Goal: Book appointment/travel/reservation

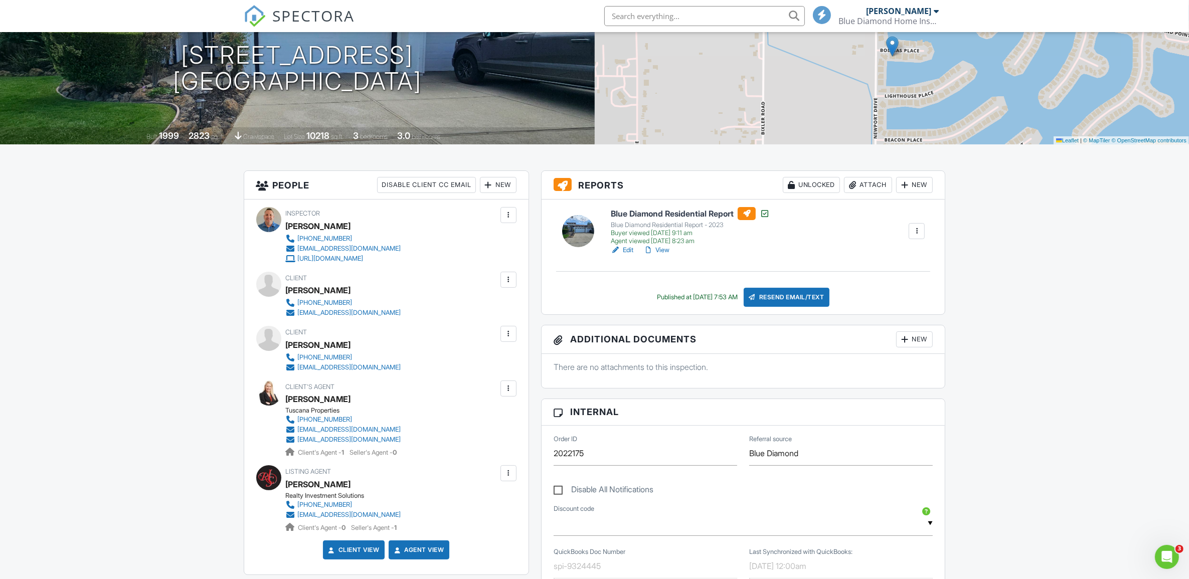
click at [908, 21] on div "Blue Diamond Home Inspection Inc." at bounding box center [889, 21] width 100 height 10
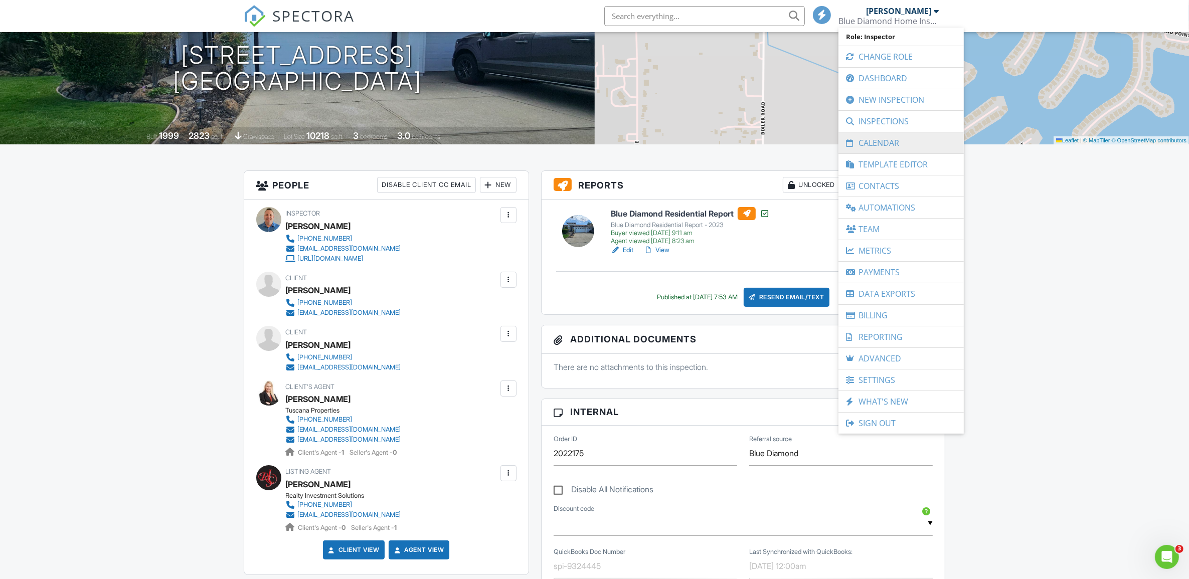
click at [874, 143] on link "Calendar" at bounding box center [900, 142] width 115 height 21
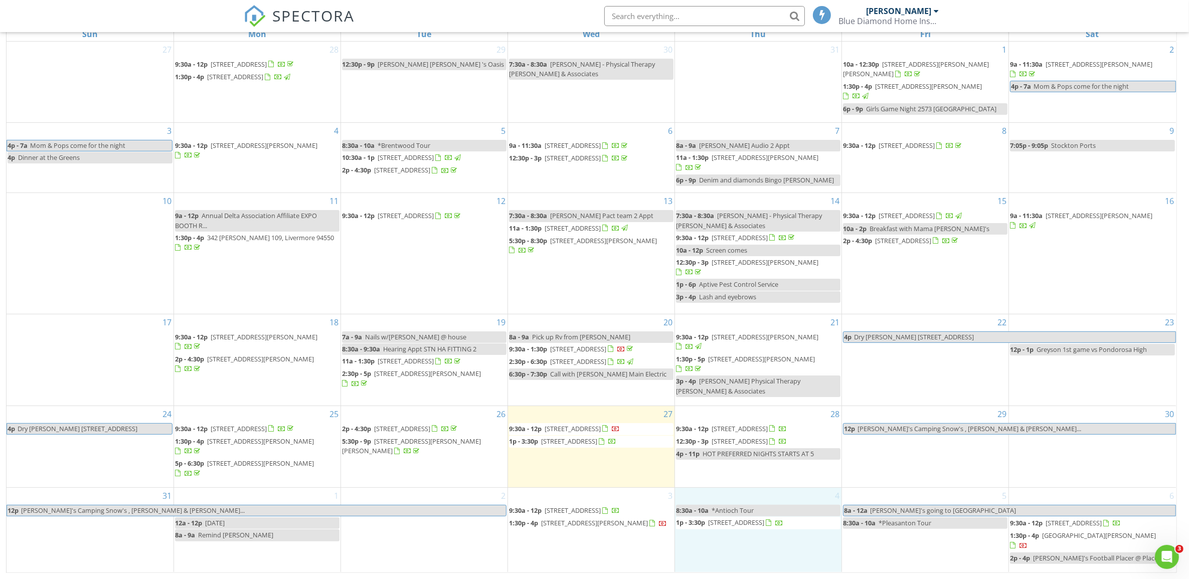
click at [753, 560] on div "4 8:30a - 10a *Antioch Tour 1p - 3:30p 284 Cleveland Ave, Bay Point 94565" at bounding box center [758, 530] width 166 height 84
click at [760, 518] on link "Inspection" at bounding box center [758, 520] width 52 height 16
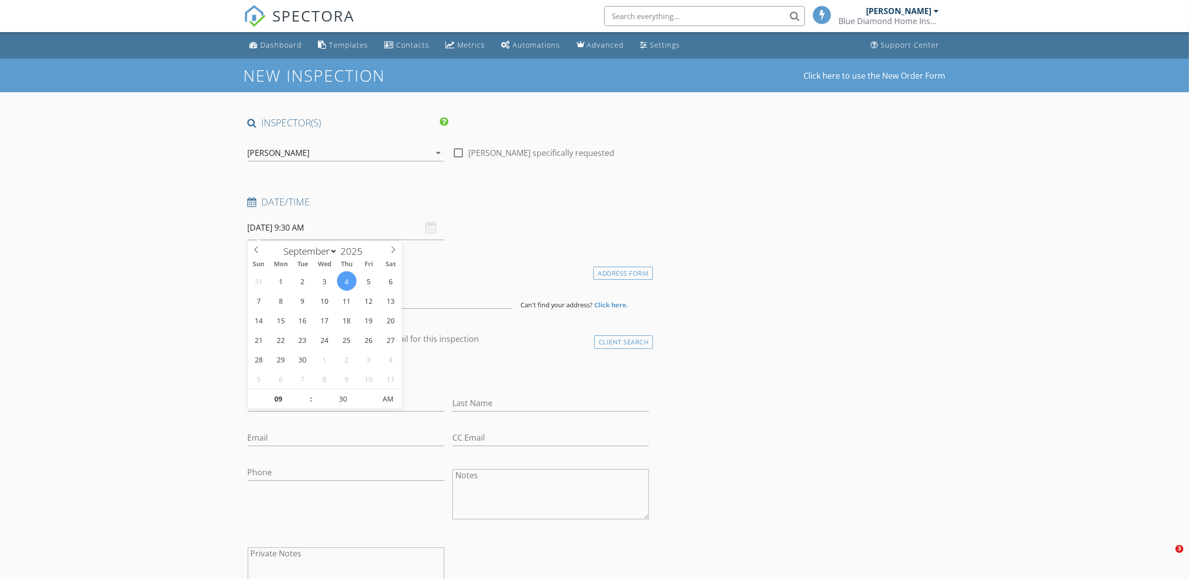
click at [314, 226] on input "09/04/2025 9:30 AM" at bounding box center [346, 228] width 197 height 25
click at [397, 249] on span at bounding box center [393, 248] width 17 height 14
select select "8"
click at [256, 254] on span at bounding box center [256, 248] width 17 height 14
type input "25"
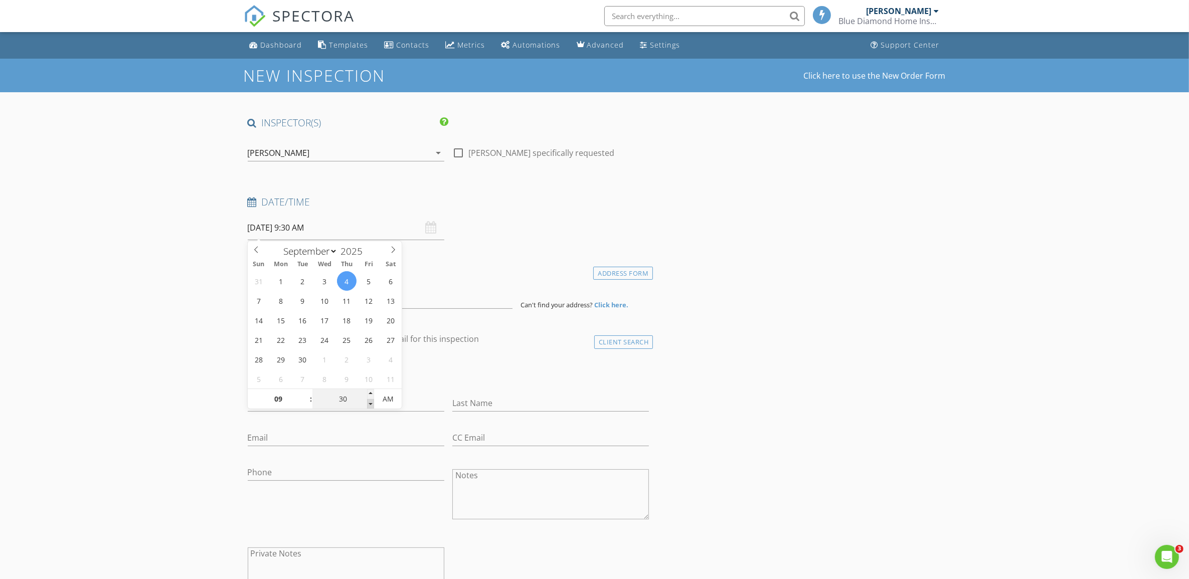
type input "09/04/2025 9:25 AM"
click at [369, 408] on span at bounding box center [370, 404] width 7 height 10
type input "20"
type input "09/04/2025 9:20 AM"
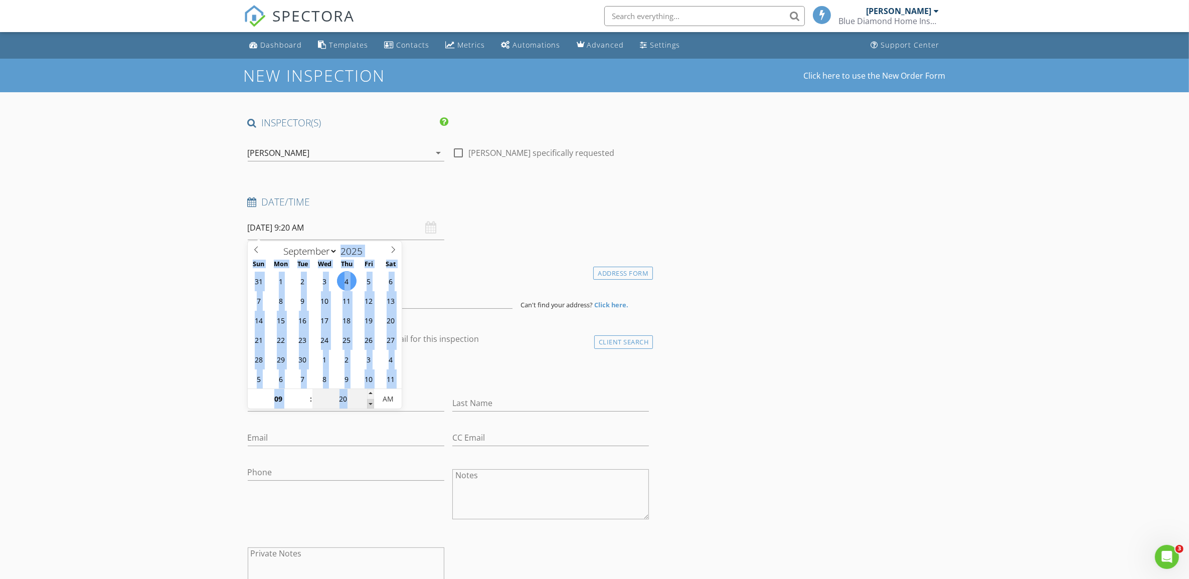
click at [369, 408] on span at bounding box center [370, 404] width 7 height 10
type input "15"
type input "09/04/2025 9:15 AM"
click at [369, 408] on span at bounding box center [370, 404] width 7 height 10
type input "10"
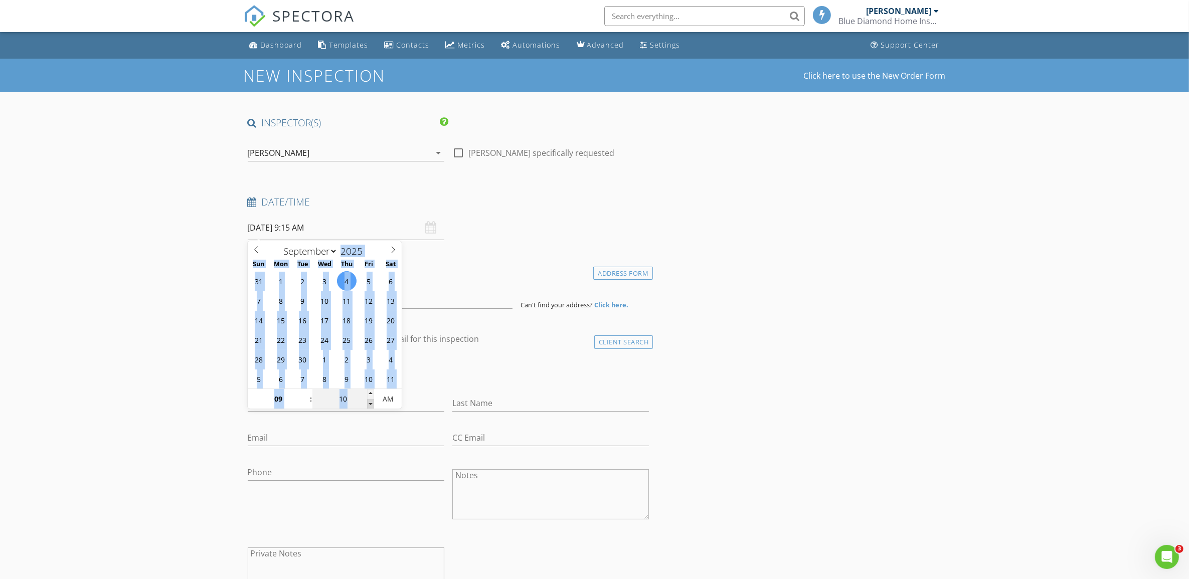
type input "09/04/2025 9:10 AM"
click at [369, 408] on span at bounding box center [370, 404] width 7 height 10
type input "05"
type input "09/04/2025 9:05 AM"
click at [369, 408] on span at bounding box center [370, 404] width 7 height 10
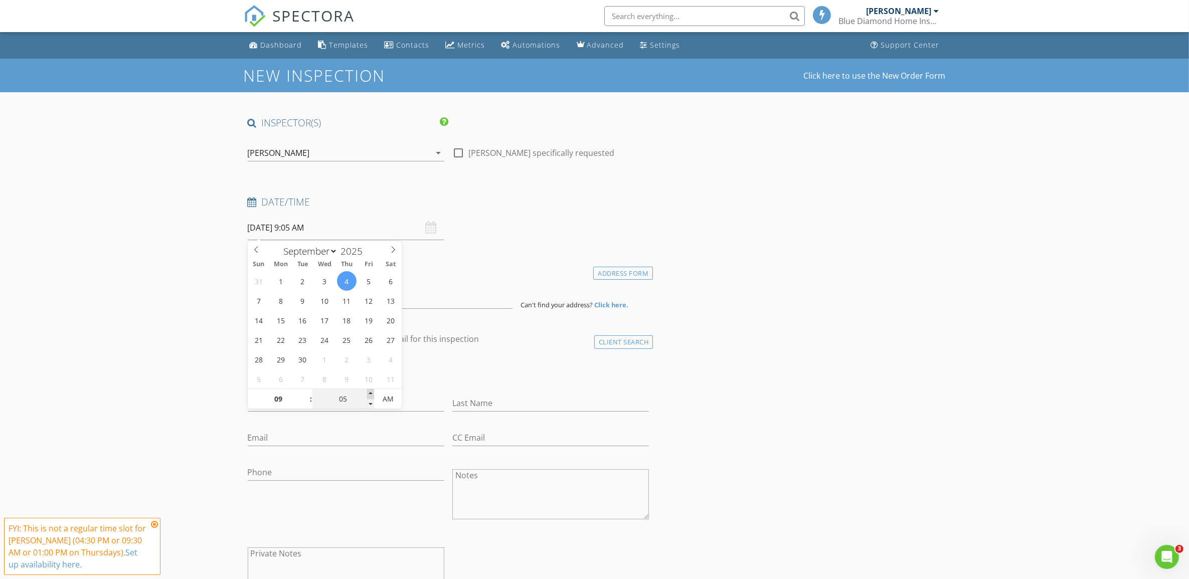
type input "10"
type input "09/04/2025 9:10 AM"
click at [369, 393] on span at bounding box center [370, 394] width 7 height 10
type input "05"
type input "09/04/2025 9:05 AM"
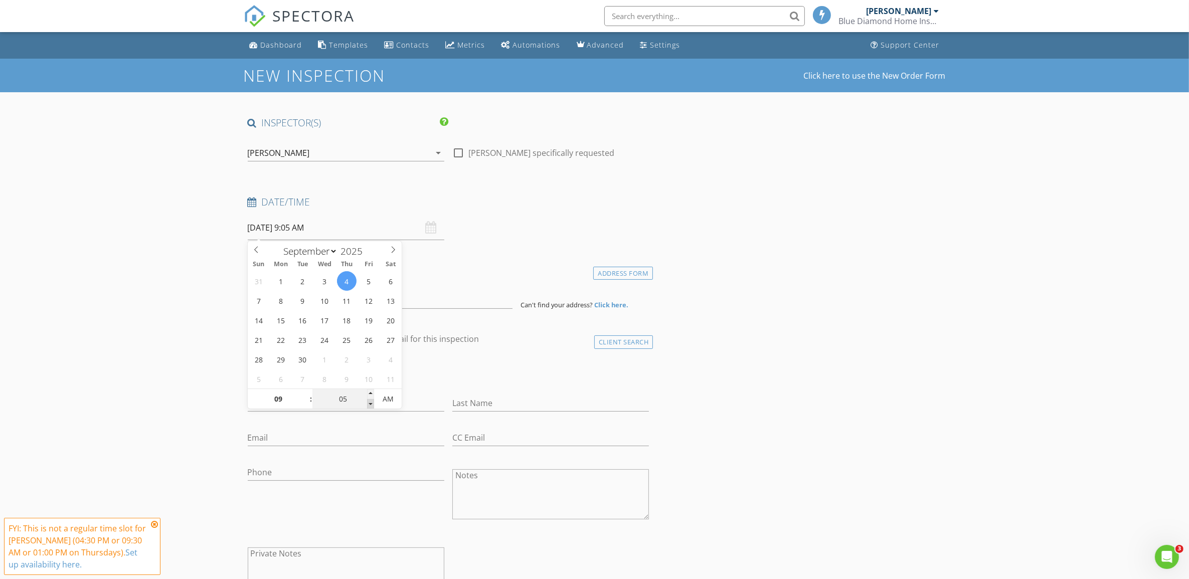
click at [370, 407] on span at bounding box center [370, 404] width 7 height 10
type input "00"
type input "09/04/2025 9:00 AM"
click at [370, 407] on span at bounding box center [370, 404] width 7 height 10
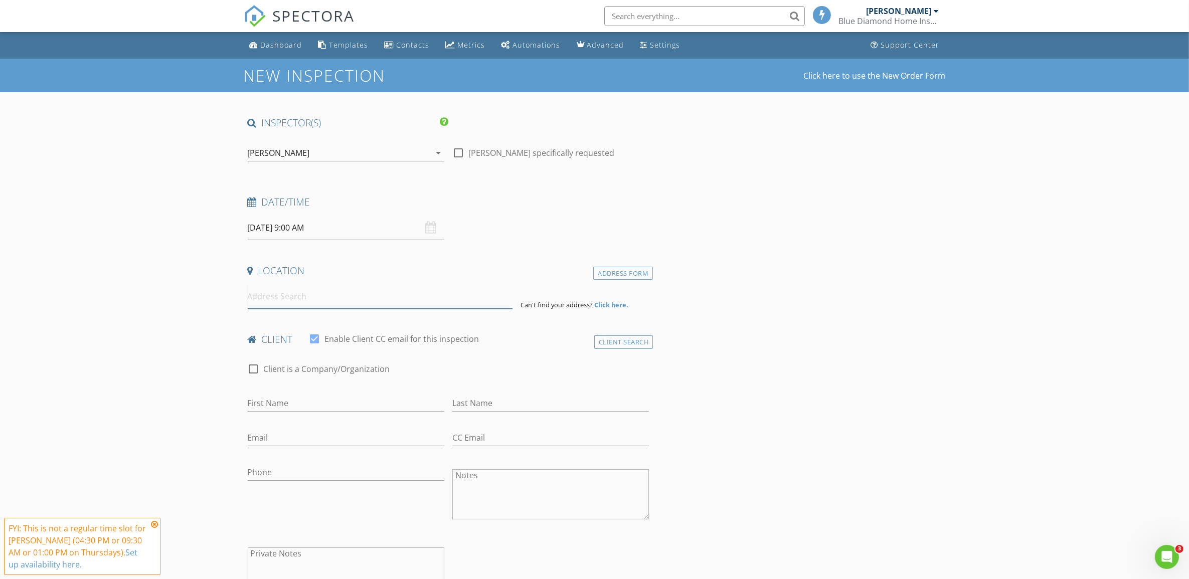
click at [284, 292] on input at bounding box center [380, 296] width 265 height 25
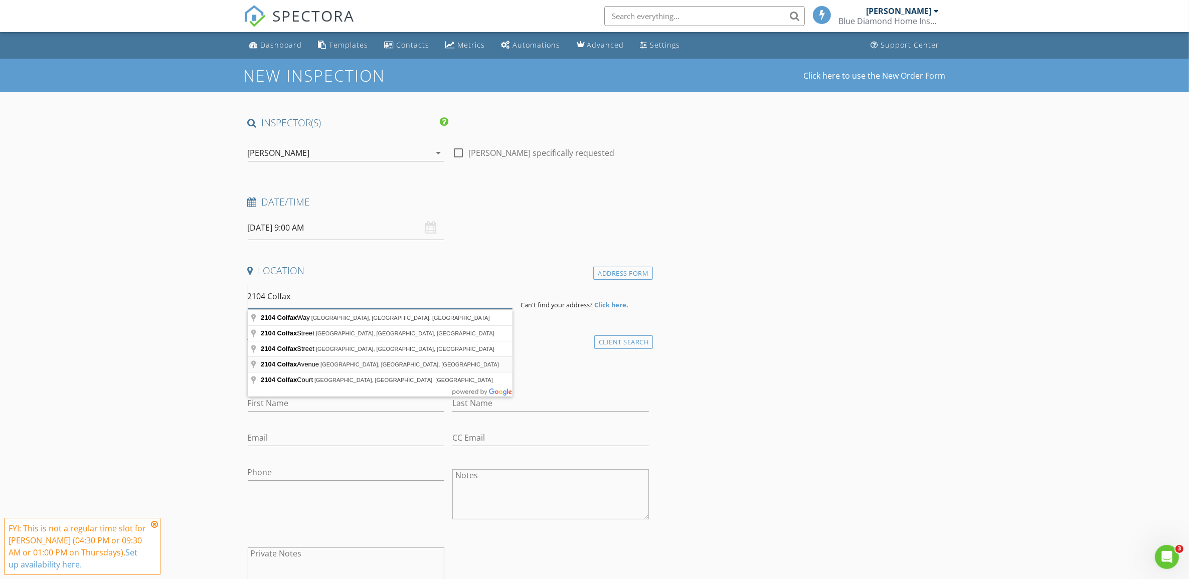
scroll to position [63, 0]
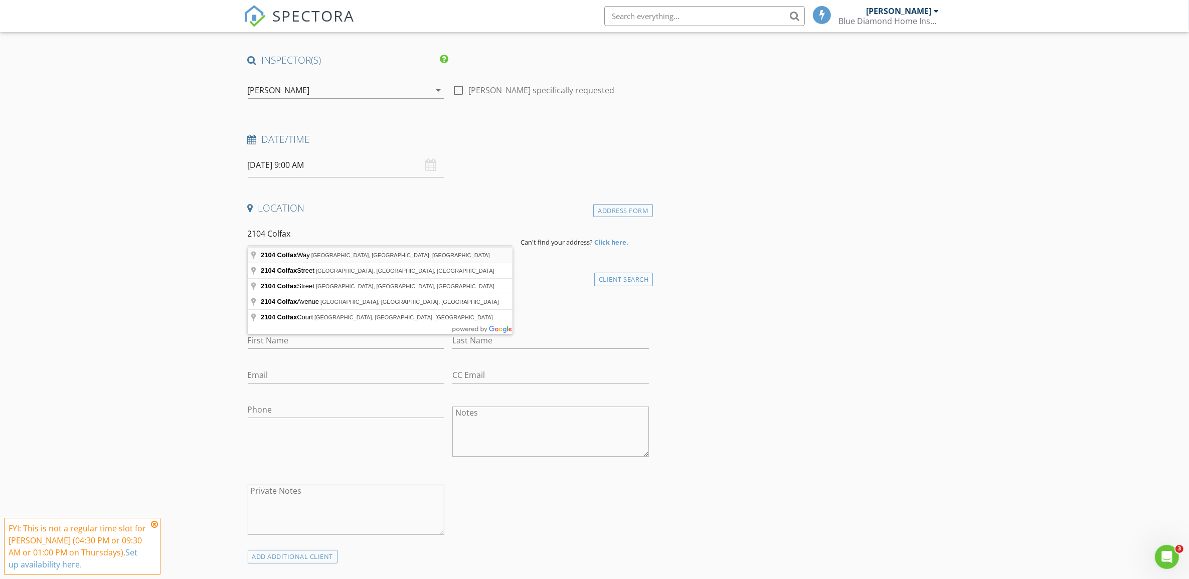
type input "2104 Colfax Way, Antioch, CA, USA"
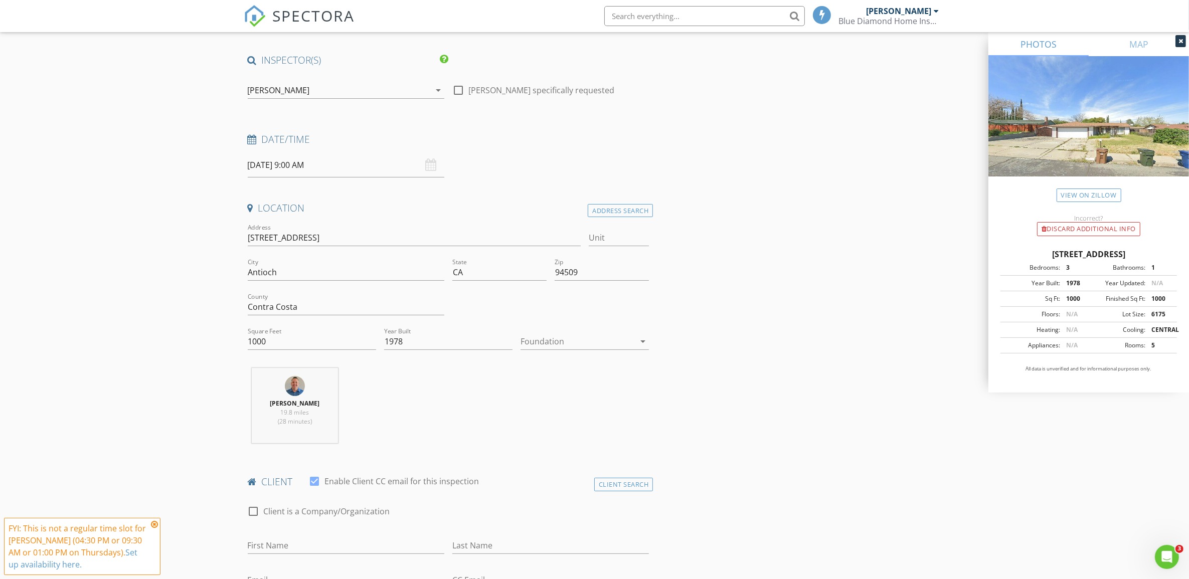
click at [155, 522] on icon at bounding box center [154, 524] width 7 height 8
click at [559, 340] on div at bounding box center [577, 341] width 114 height 16
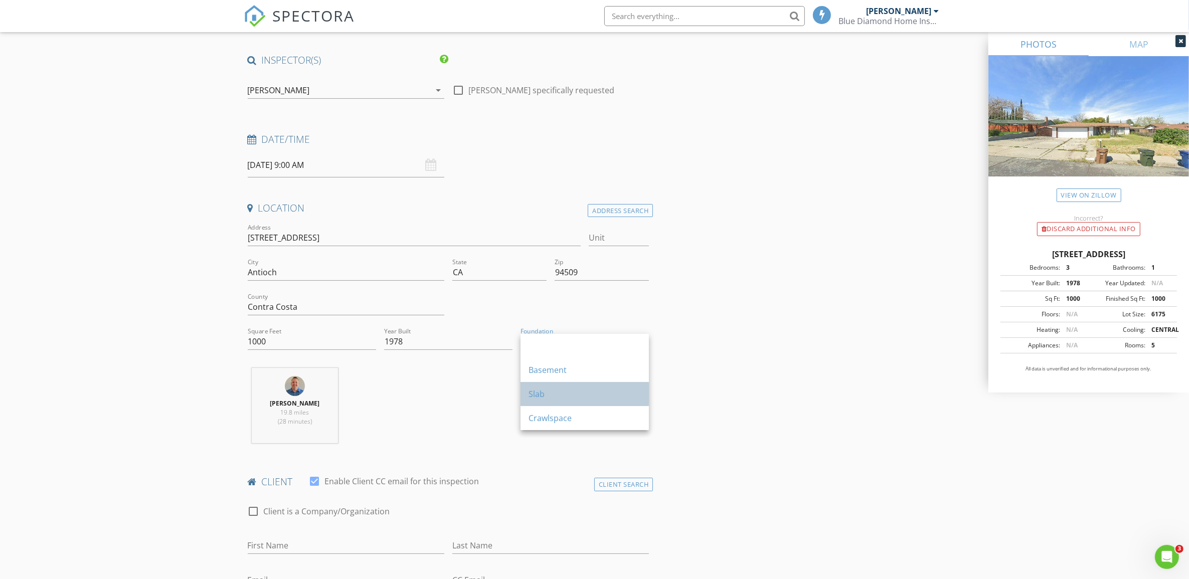
click at [543, 399] on div "Slab" at bounding box center [584, 394] width 112 height 12
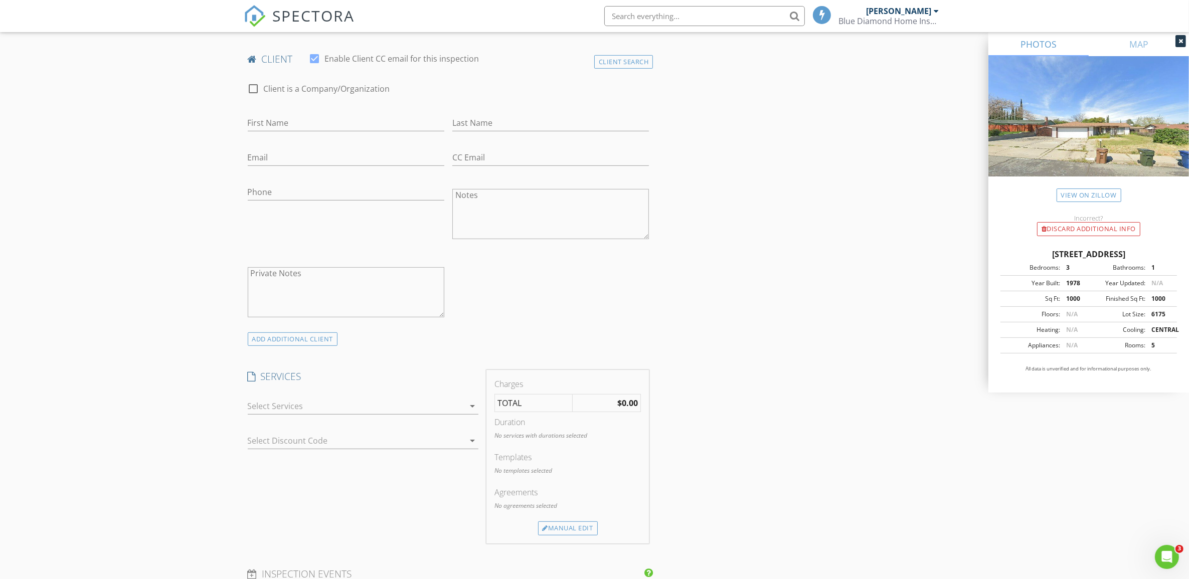
scroll to position [487, 0]
click at [311, 120] on input "First Name" at bounding box center [346, 121] width 197 height 17
type input "Carlos"
type input "Flores"
type input "carlosflores94531@hotmail.com"
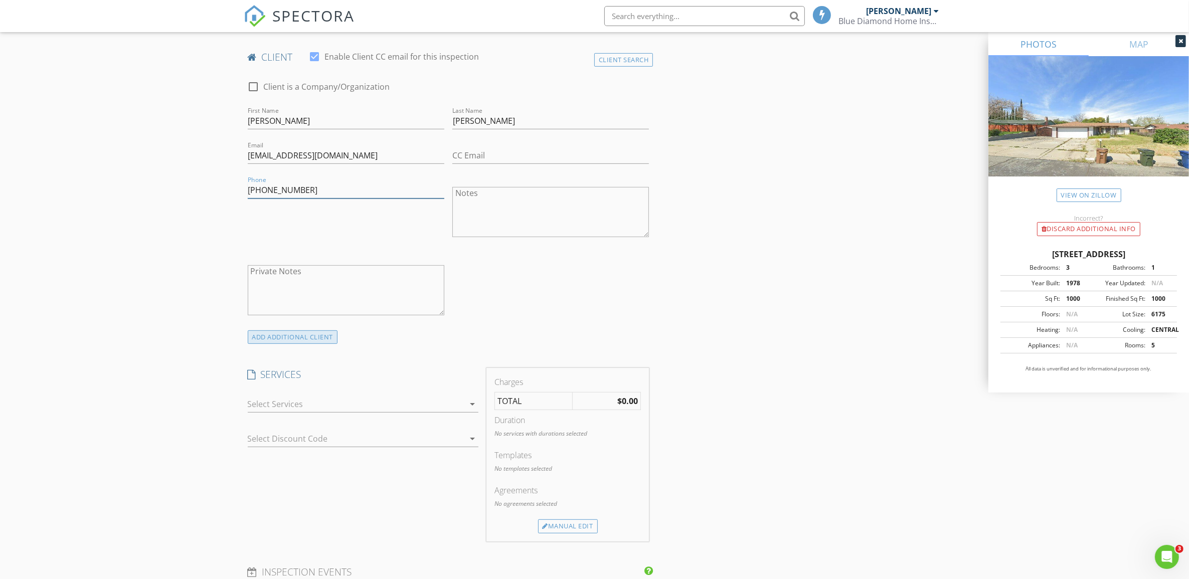
type input "925-435-9703"
click at [328, 334] on div "ADD ADDITIONAL client" at bounding box center [293, 337] width 90 height 14
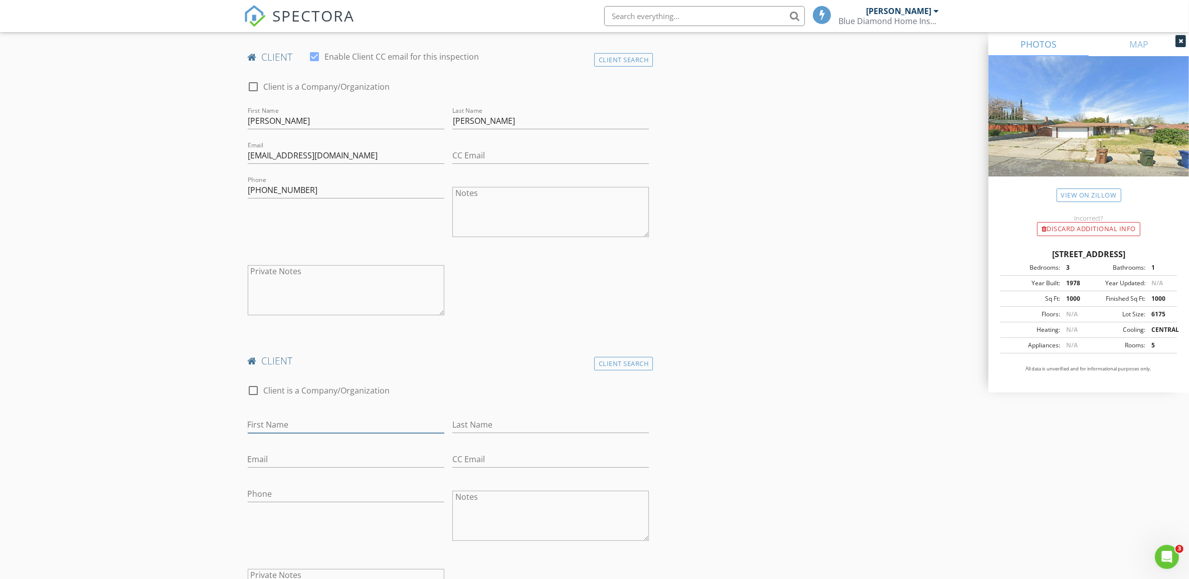
click at [264, 424] on input "First Name" at bounding box center [346, 425] width 197 height 17
type input "Magin"
type input "Flores"
type input "drivenpurposek9@hotmail.com"
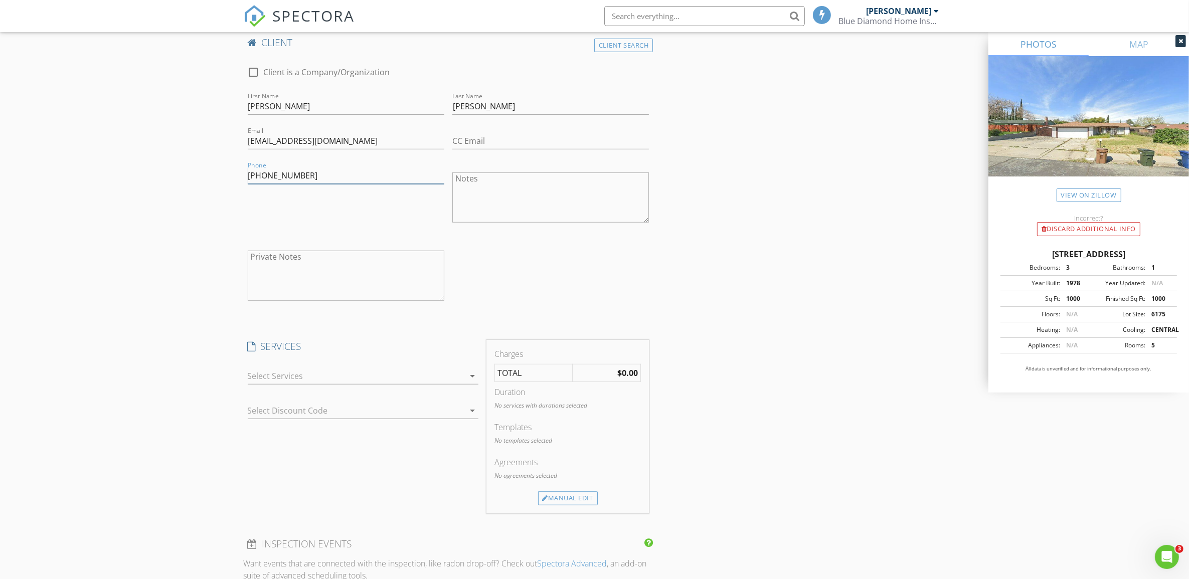
scroll to position [836, 0]
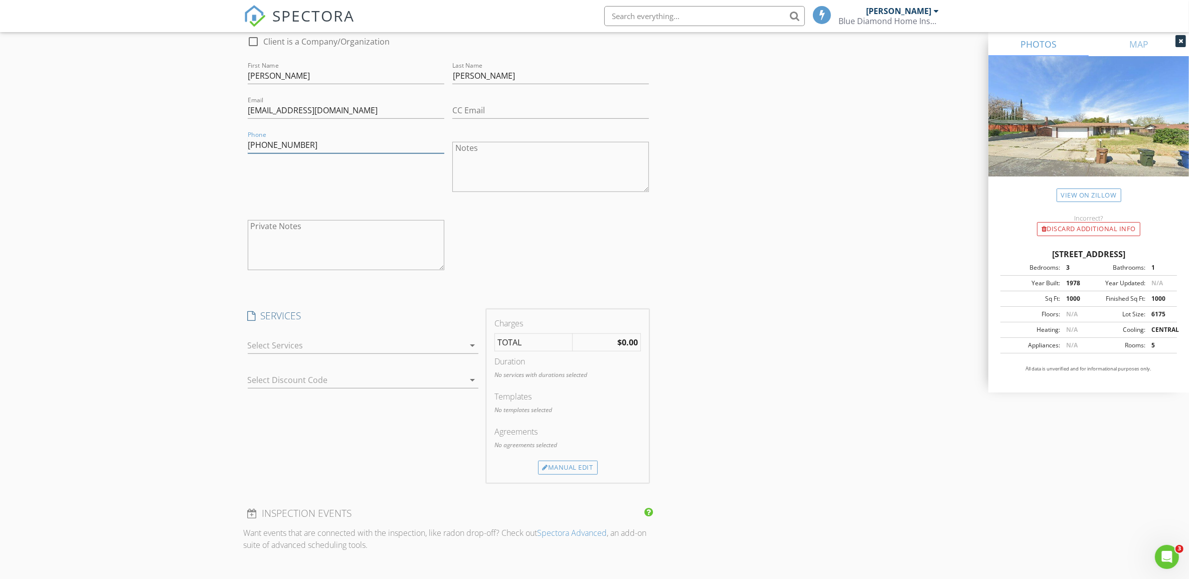
type input "925-446-2116"
click at [473, 348] on icon "arrow_drop_down" at bounding box center [472, 345] width 12 height 12
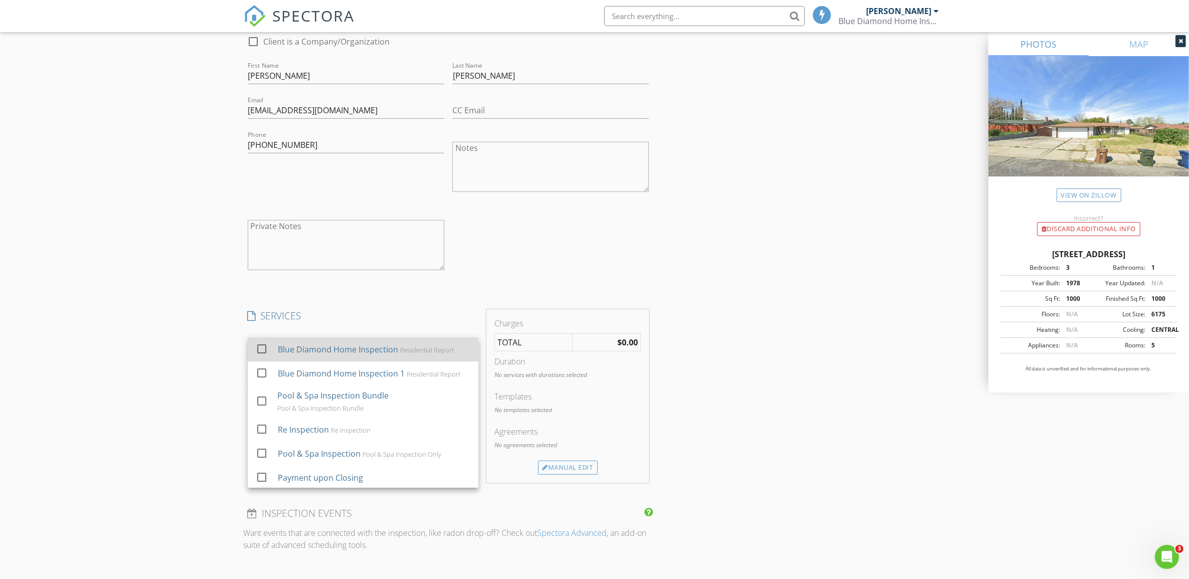
click at [262, 351] on div at bounding box center [261, 348] width 17 height 17
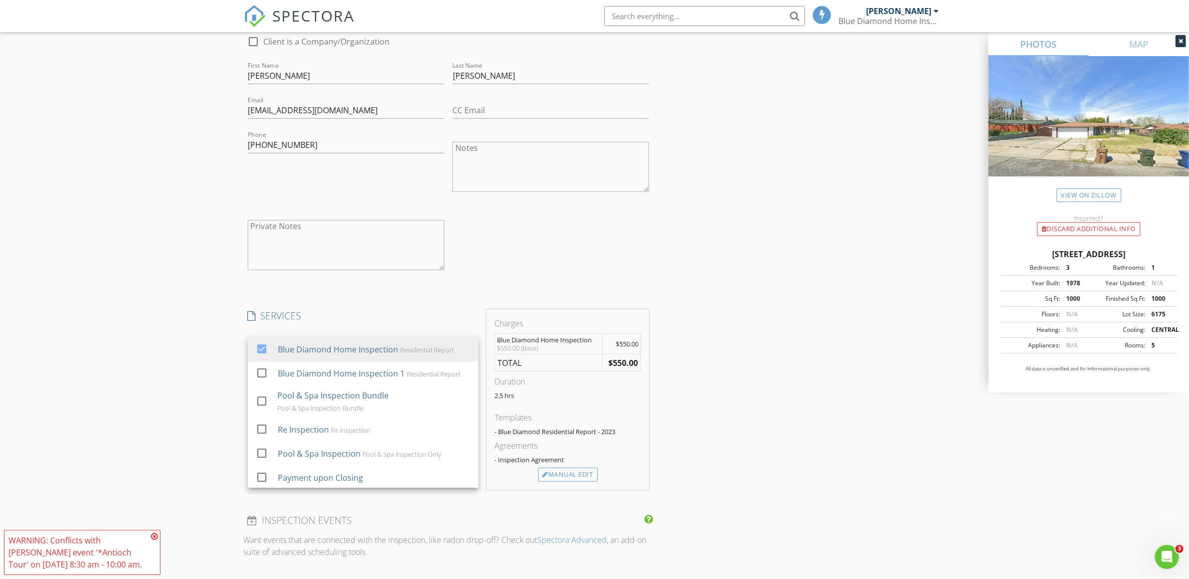
click at [154, 536] on icon at bounding box center [154, 537] width 7 height 8
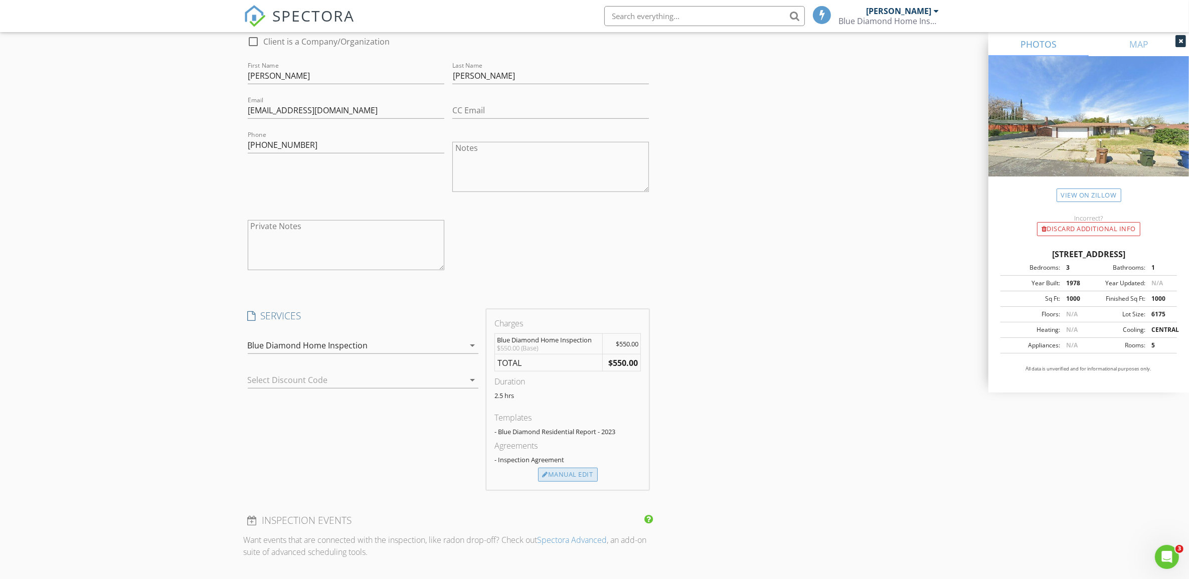
click at [579, 480] on div "Manual Edit" at bounding box center [568, 475] width 60 height 14
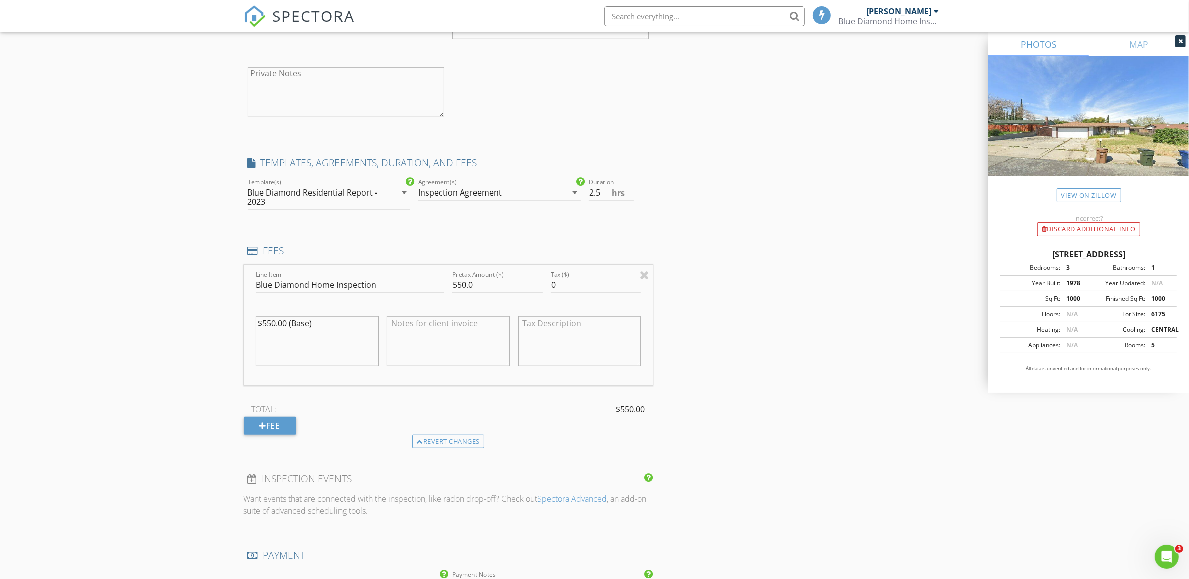
scroll to position [1119, 0]
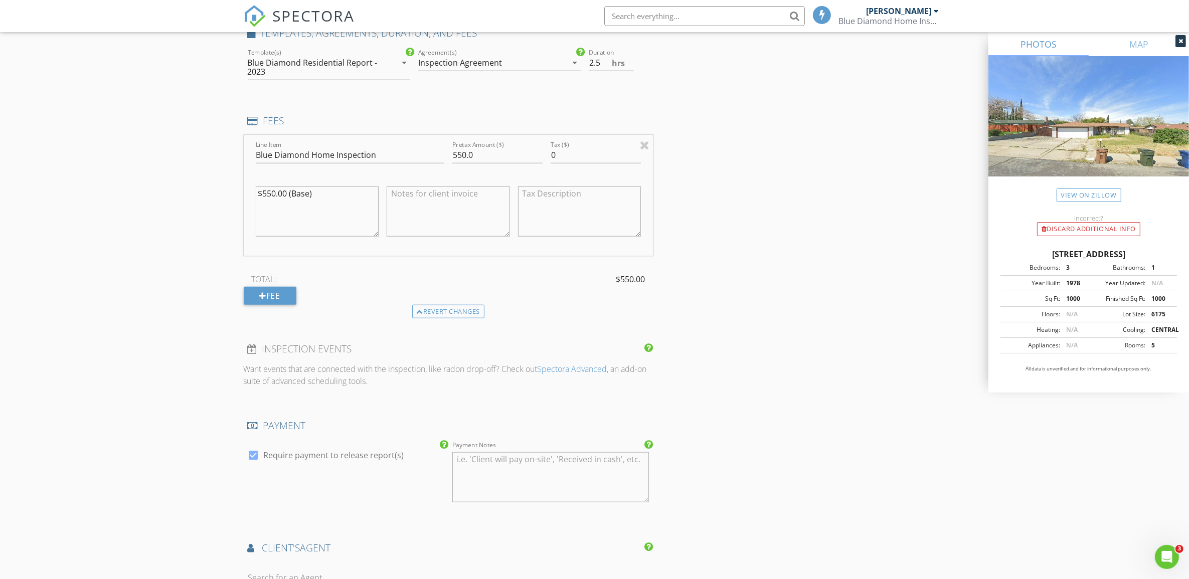
click at [251, 124] on icon at bounding box center [253, 121] width 11 height 10
click at [645, 142] on div at bounding box center [645, 145] width 10 height 12
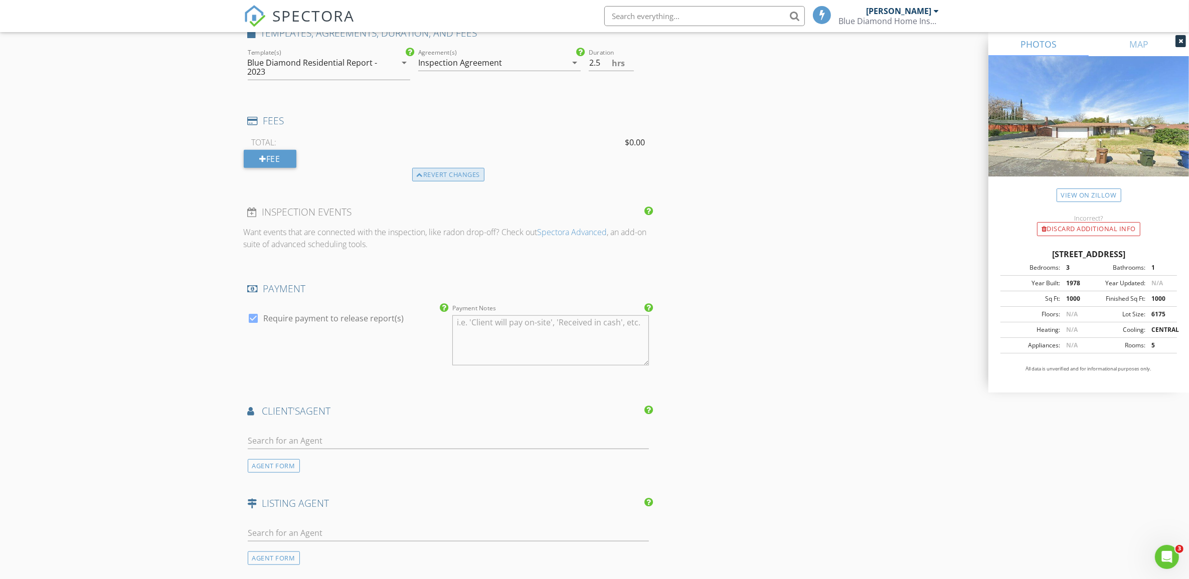
click at [466, 173] on div "Revert changes" at bounding box center [448, 175] width 73 height 14
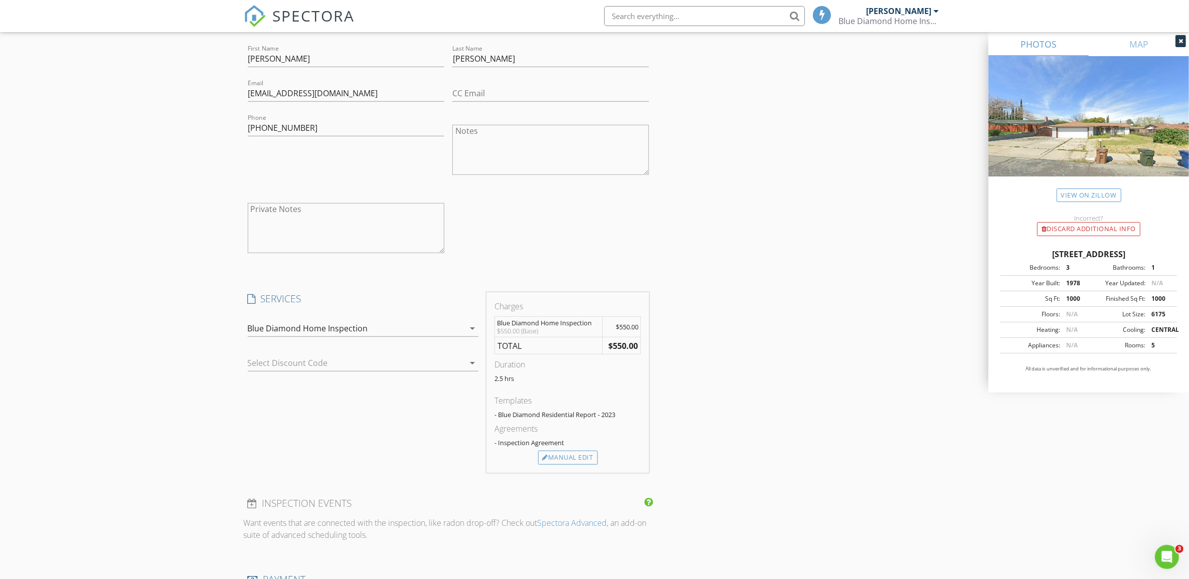
scroll to position [851, 0]
click at [252, 302] on icon at bounding box center [252, 302] width 8 height 10
click at [249, 301] on icon at bounding box center [252, 302] width 8 height 10
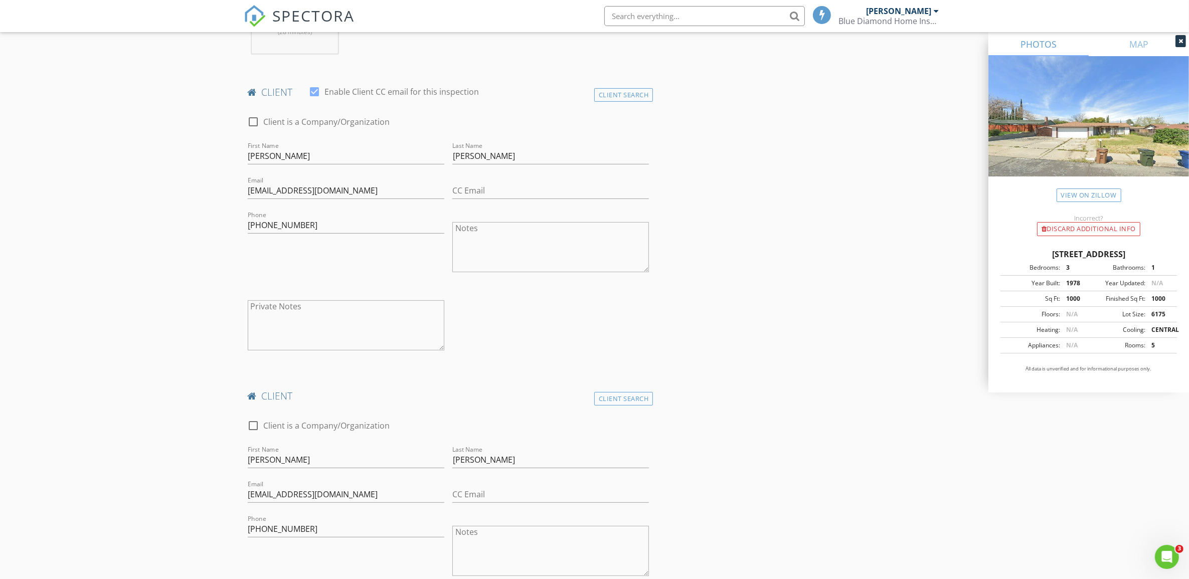
scroll to position [455, 0]
drag, startPoint x: 257, startPoint y: 86, endPoint x: 251, endPoint y: 89, distance: 7.0
click at [252, 89] on h4 "client" at bounding box center [449, 89] width 402 height 13
click at [272, 94] on h4 "client" at bounding box center [449, 89] width 402 height 13
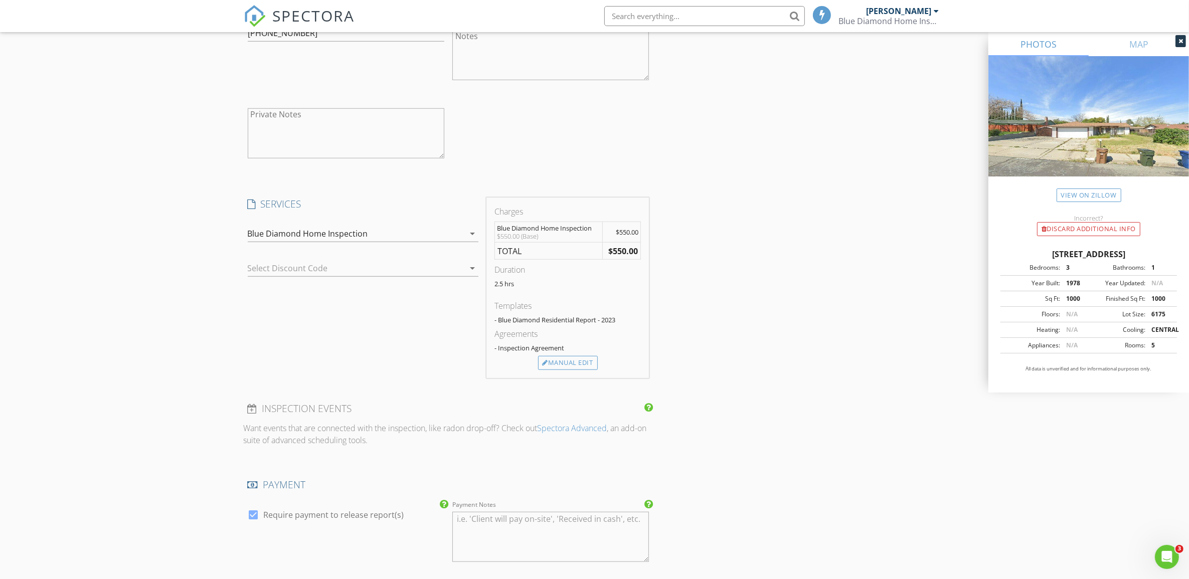
scroll to position [968, 0]
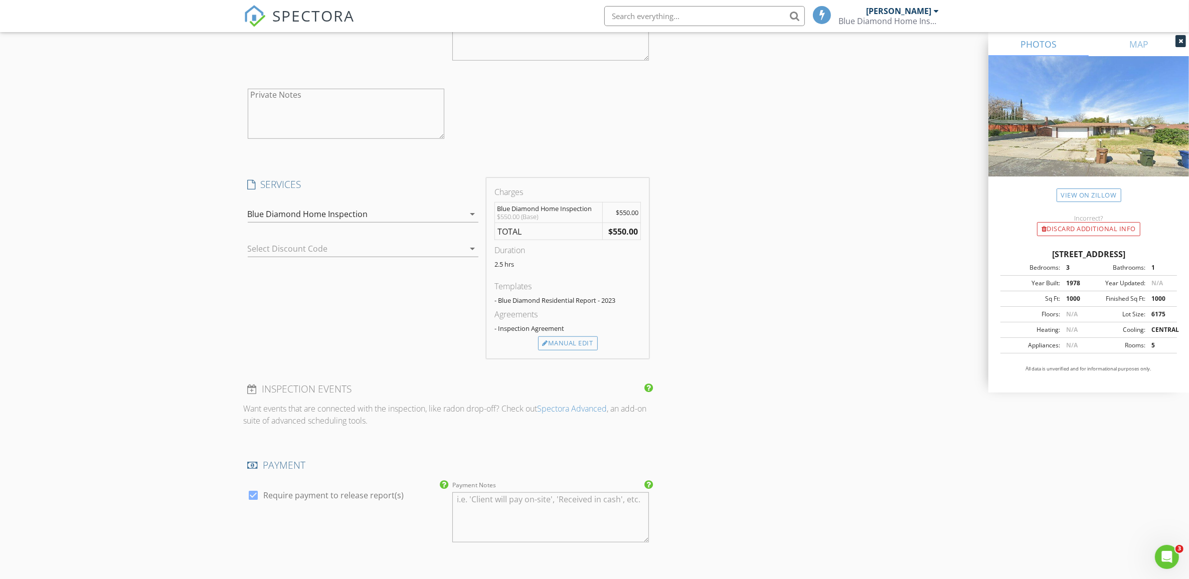
click at [475, 251] on icon "arrow_drop_down" at bounding box center [472, 249] width 12 height 12
click at [475, 251] on div "No data available" at bounding box center [363, 254] width 231 height 24
click at [472, 216] on icon "arrow_drop_down" at bounding box center [472, 214] width 12 height 12
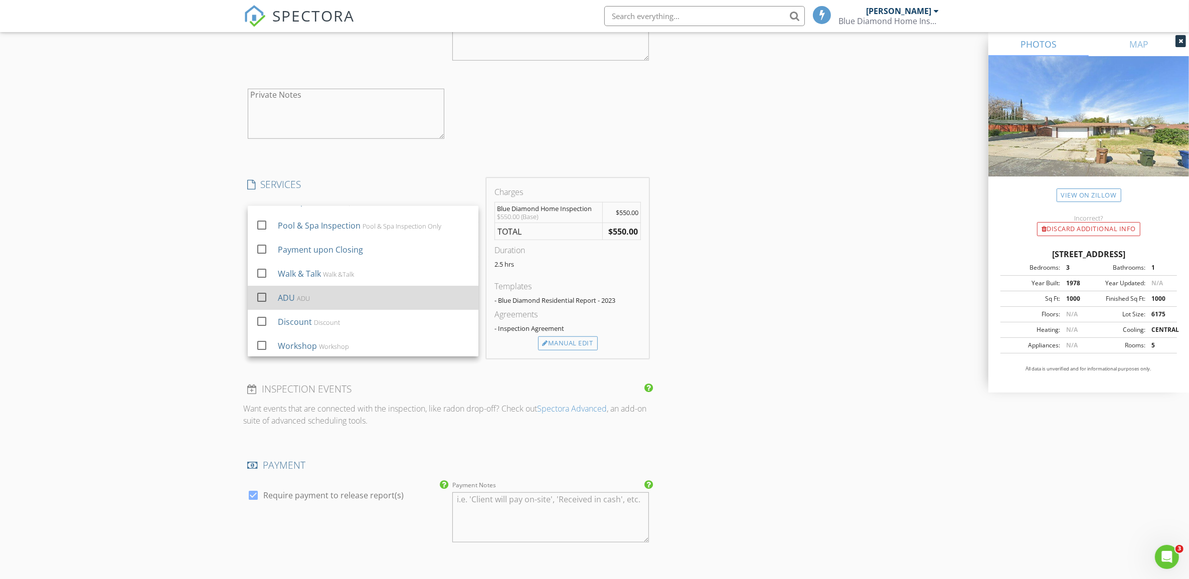
scroll to position [99, 0]
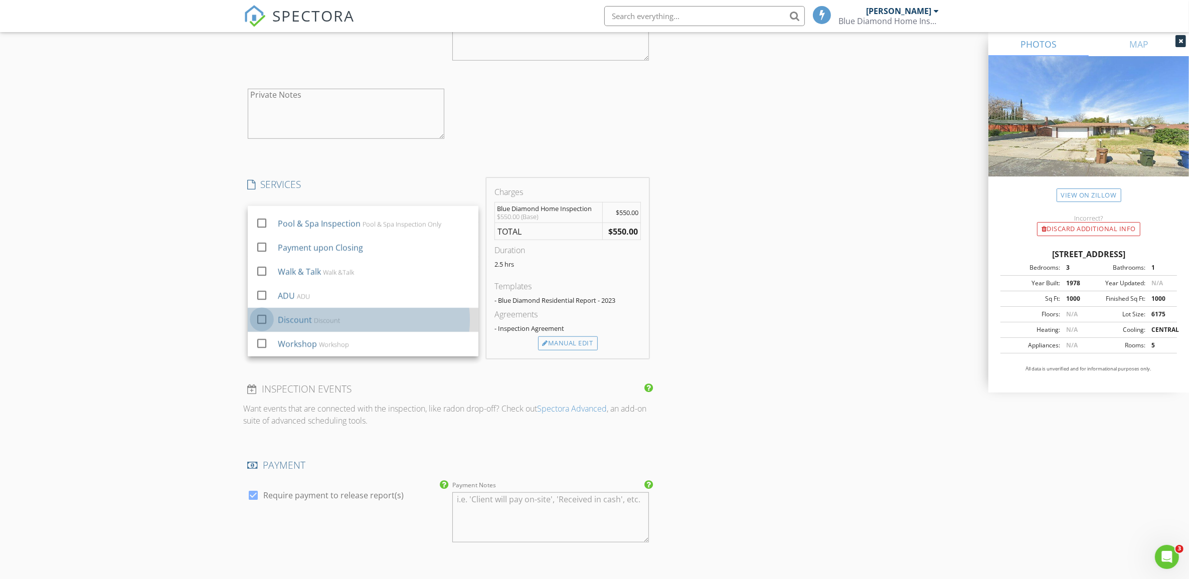
click at [258, 319] on div at bounding box center [261, 319] width 17 height 17
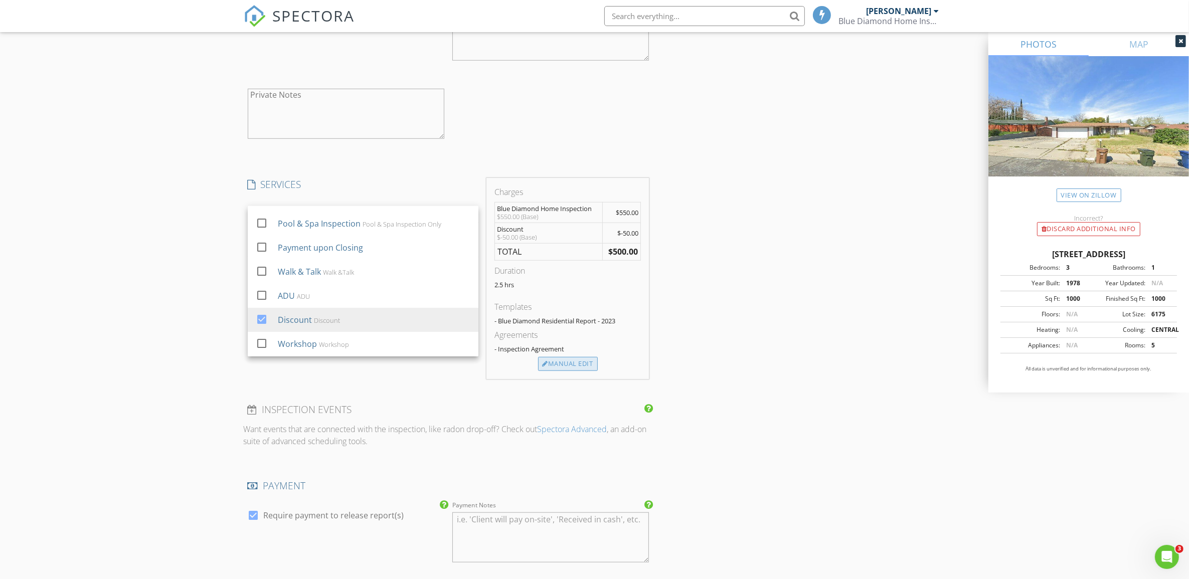
click at [577, 371] on div "Manual Edit" at bounding box center [568, 364] width 60 height 14
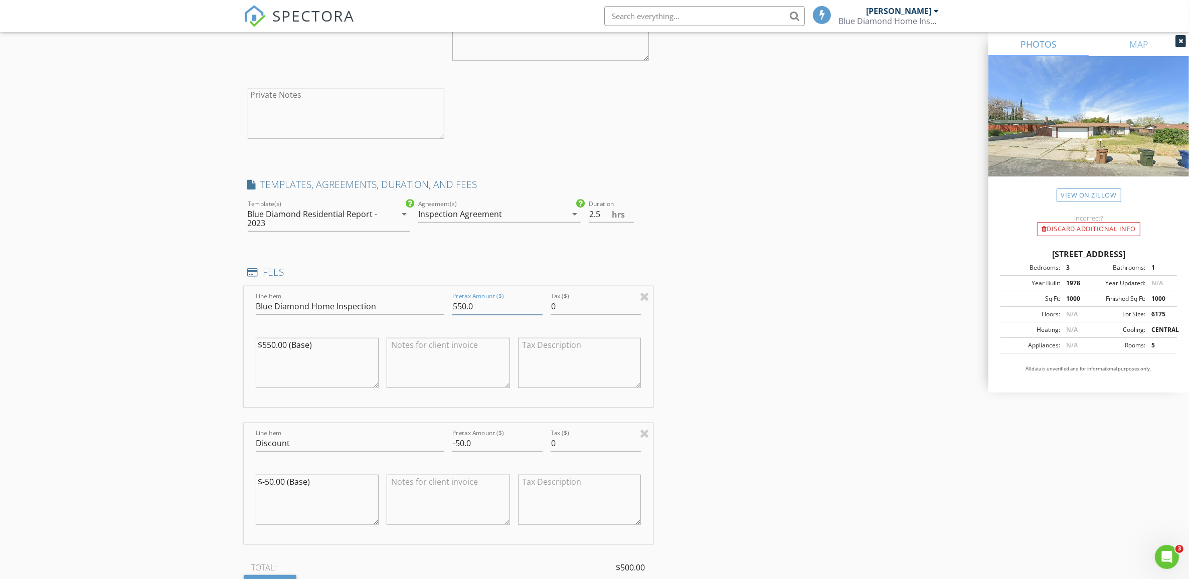
click at [463, 305] on input "550.0" at bounding box center [497, 306] width 90 height 17
type input "500.0"
click at [797, 289] on div "INSPECTOR(S) check_box Shanen Dawson PRIMARY Shanen Dawson arrow_drop_down chec…" at bounding box center [595, 244] width 702 height 2190
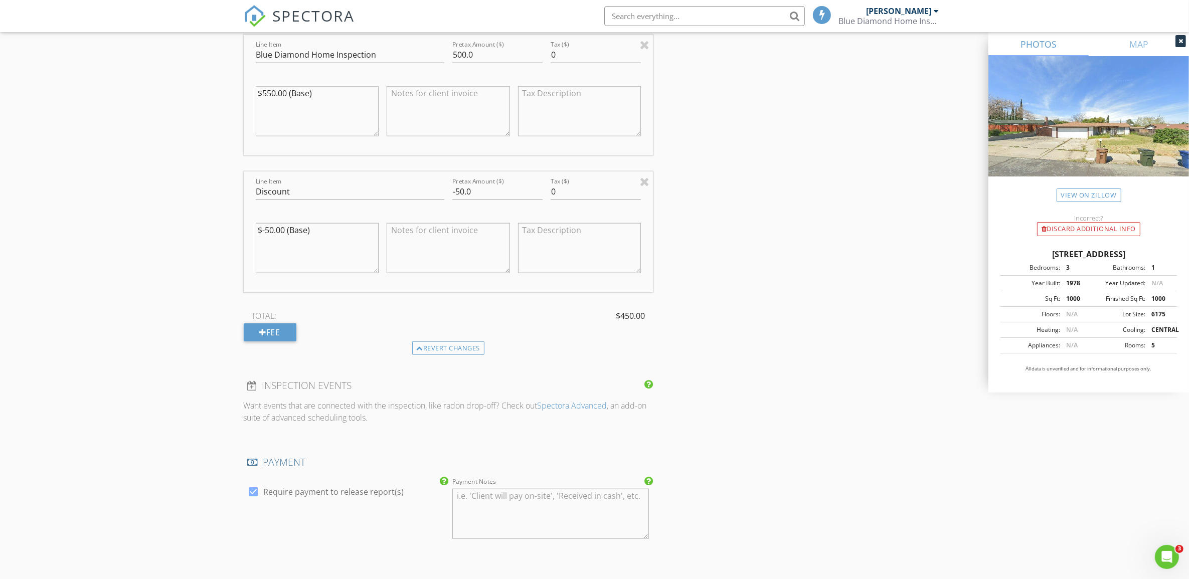
scroll to position [1310, 0]
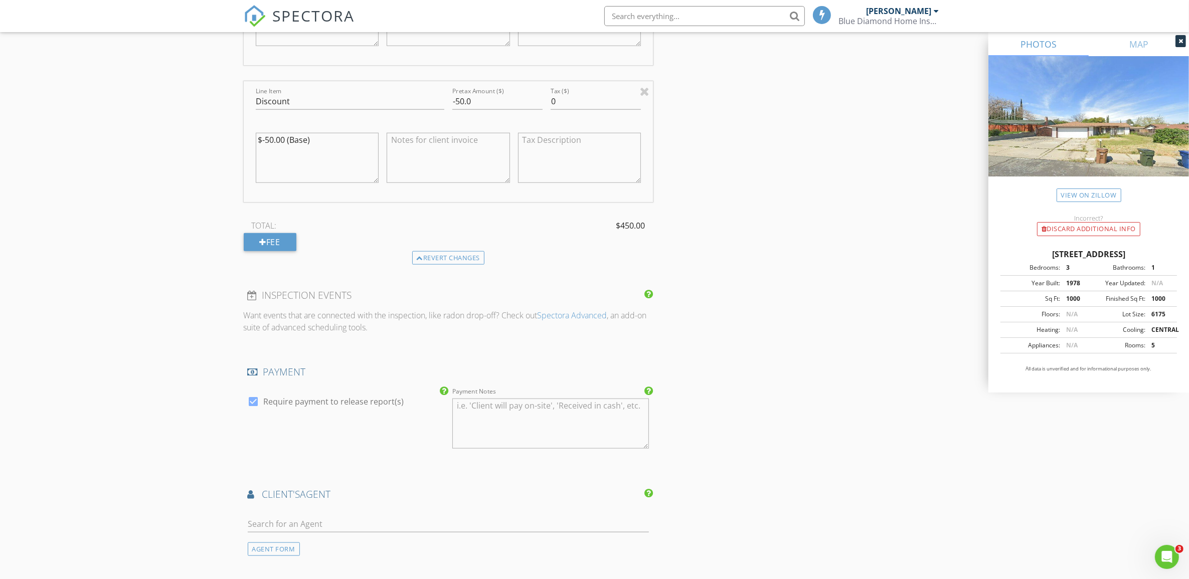
click at [318, 519] on input "text" at bounding box center [449, 524] width 402 height 17
type input "Mia"
click at [309, 572] on div "Mia Pokrywka" at bounding box center [307, 570] width 62 height 12
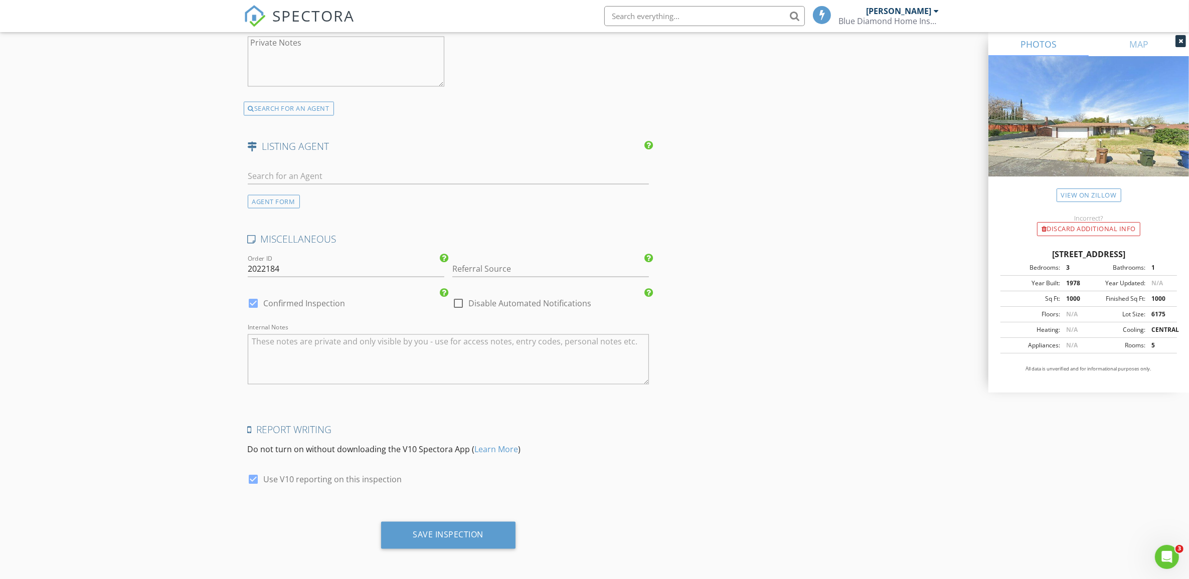
scroll to position [1981, 0]
click at [301, 173] on input "text" at bounding box center [449, 174] width 402 height 17
type input "Melis"
click at [311, 225] on li "Not here? Click to add a new Agent" at bounding box center [448, 225] width 401 height 28
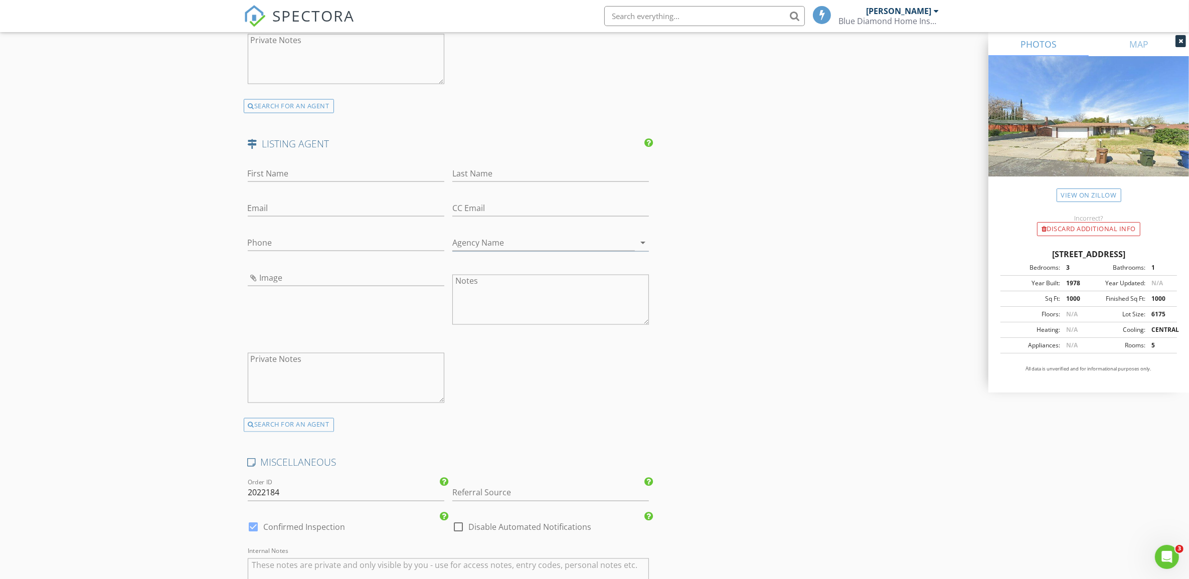
scroll to position [1932, 0]
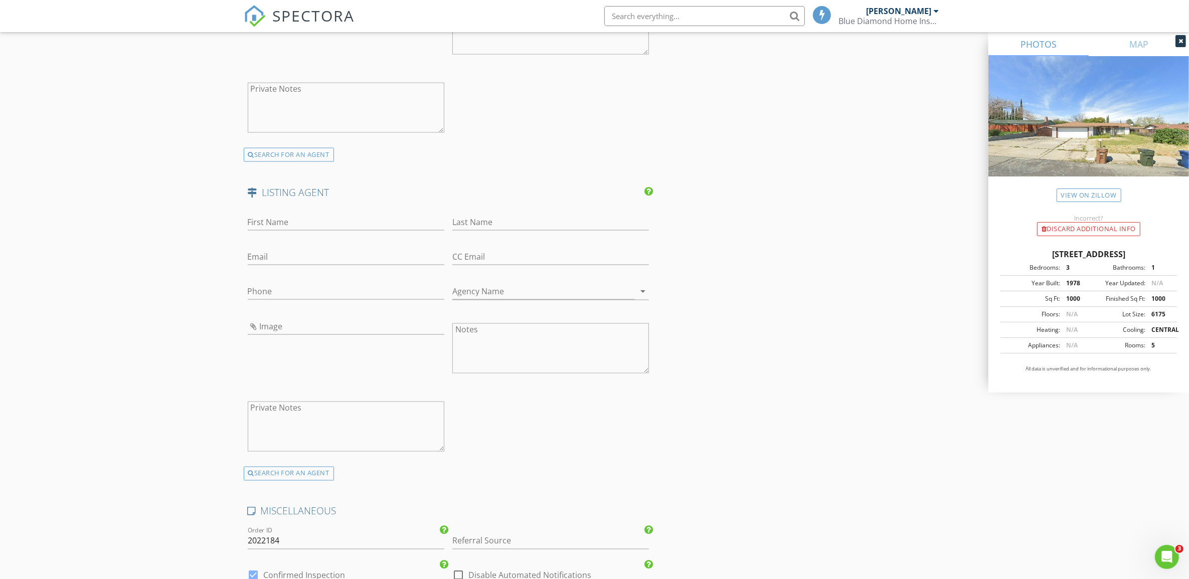
click at [281, 216] on div "First Name" at bounding box center [346, 224] width 197 height 33
click at [281, 220] on input "First Name" at bounding box center [346, 222] width 197 height 17
type input "Melissa"
type input "Case"
click at [261, 251] on input "Email" at bounding box center [346, 257] width 197 height 17
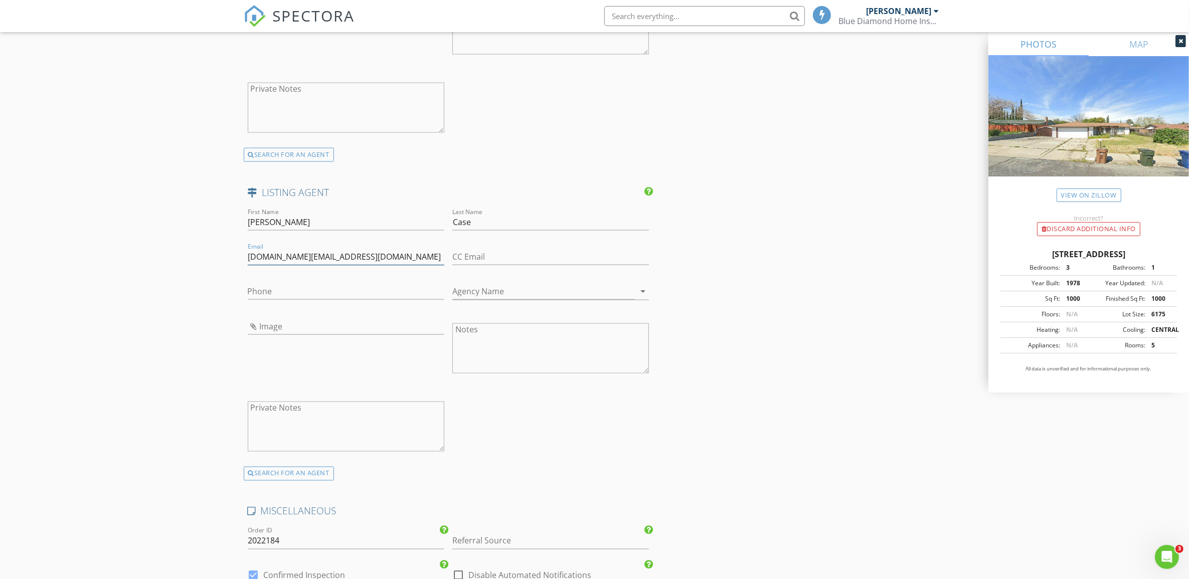
type input "melissa.case@bhghome.com"
click at [334, 293] on input "Phone" at bounding box center [346, 291] width 197 height 17
type input "925-382-5222"
click at [252, 329] on input "Image" at bounding box center [346, 326] width 197 height 17
type input "Melissa Case.jpg"
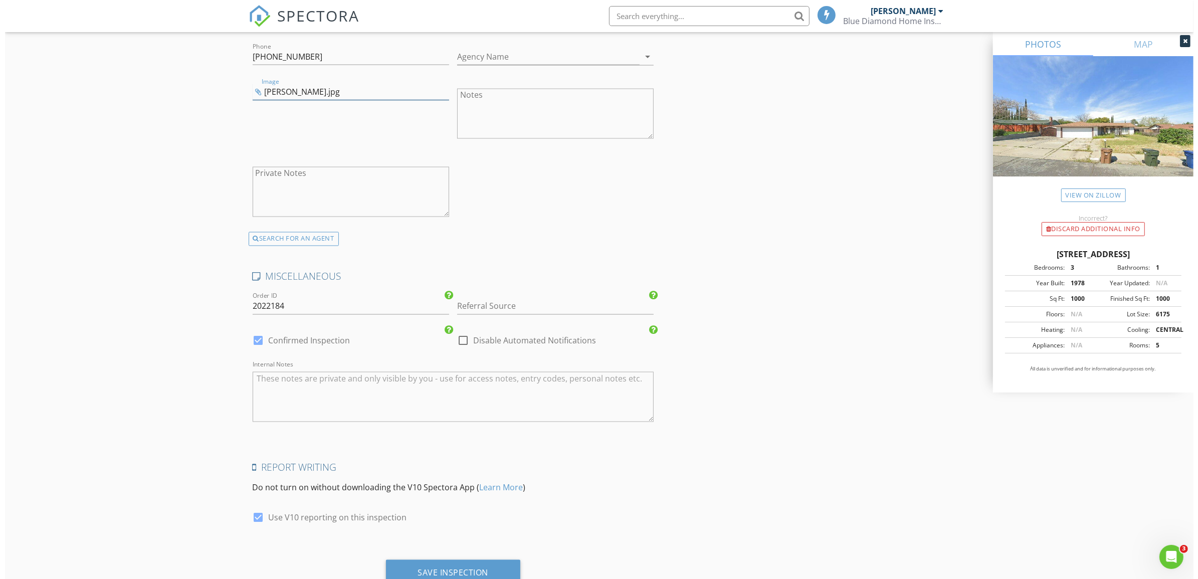
scroll to position [2207, 0]
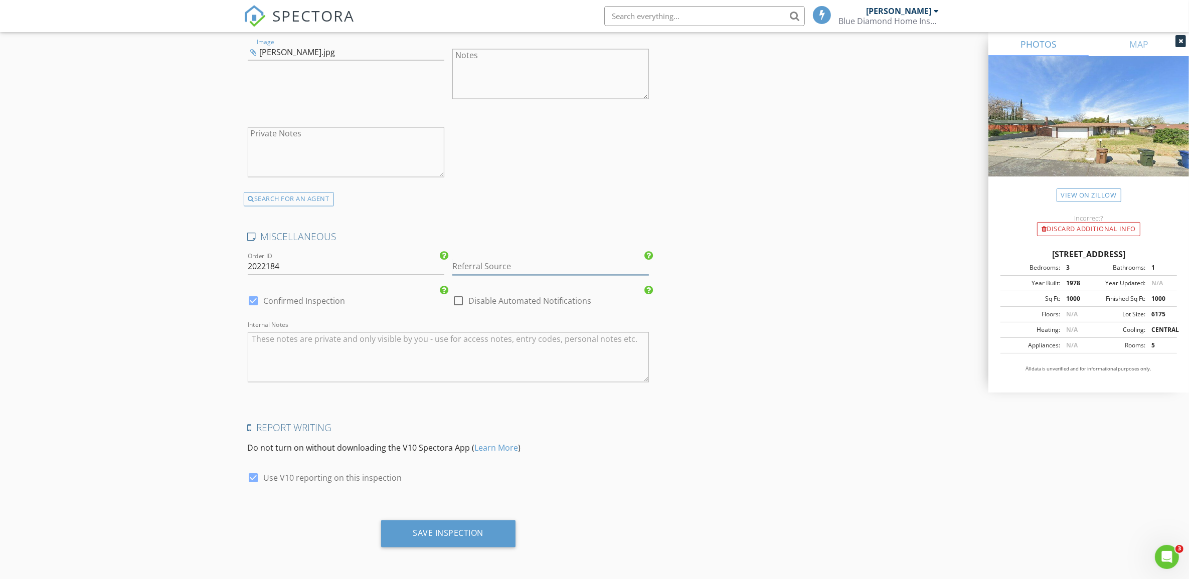
click at [503, 264] on input "Referral Source" at bounding box center [550, 267] width 197 height 17
click at [488, 325] on div "Blue Diamond" at bounding box center [551, 327] width 196 height 20
type input "Blue Diamond"
click at [400, 354] on textarea "Internal Notes" at bounding box center [449, 357] width 402 height 50
type textarea "Buyer/Vacant Mia scheduled with Liberty"
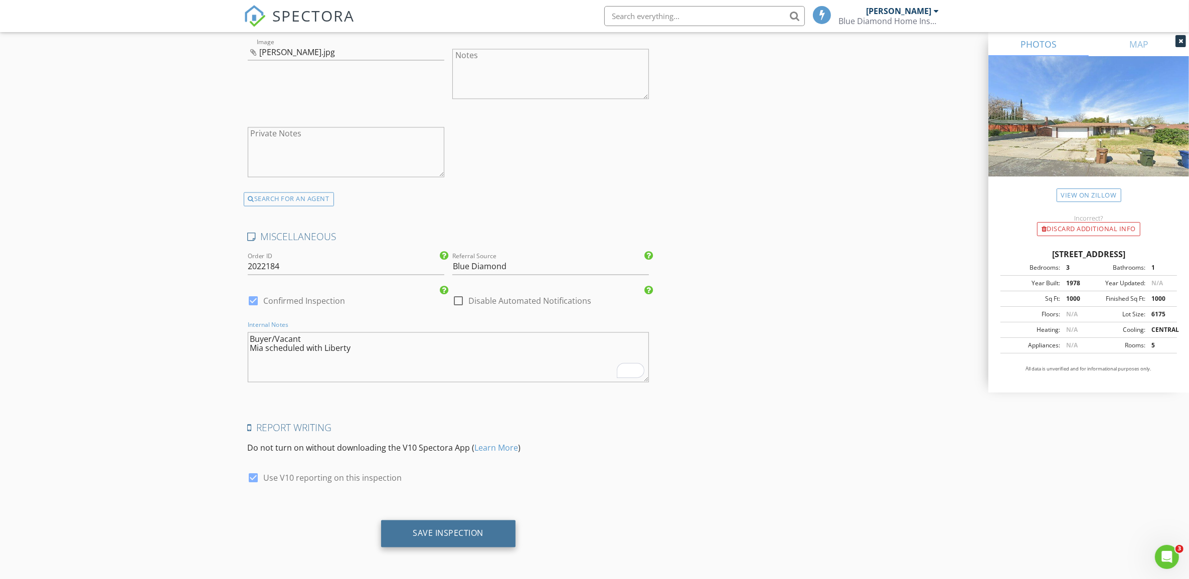
click at [437, 533] on div "Save Inspection" at bounding box center [448, 533] width 71 height 10
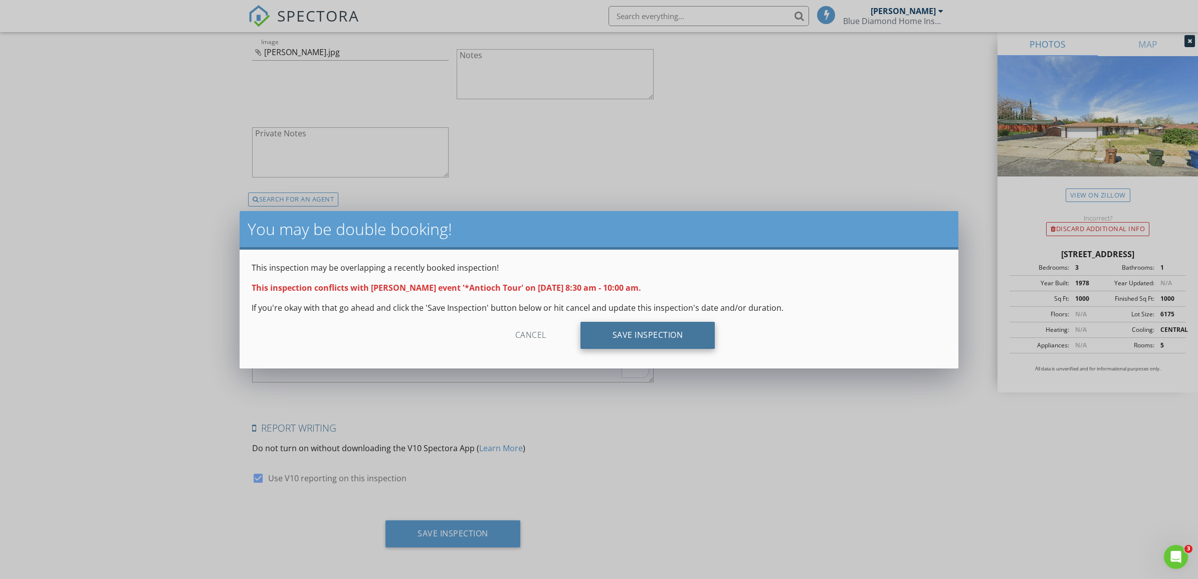
click at [632, 331] on div "Save Inspection" at bounding box center [648, 335] width 135 height 27
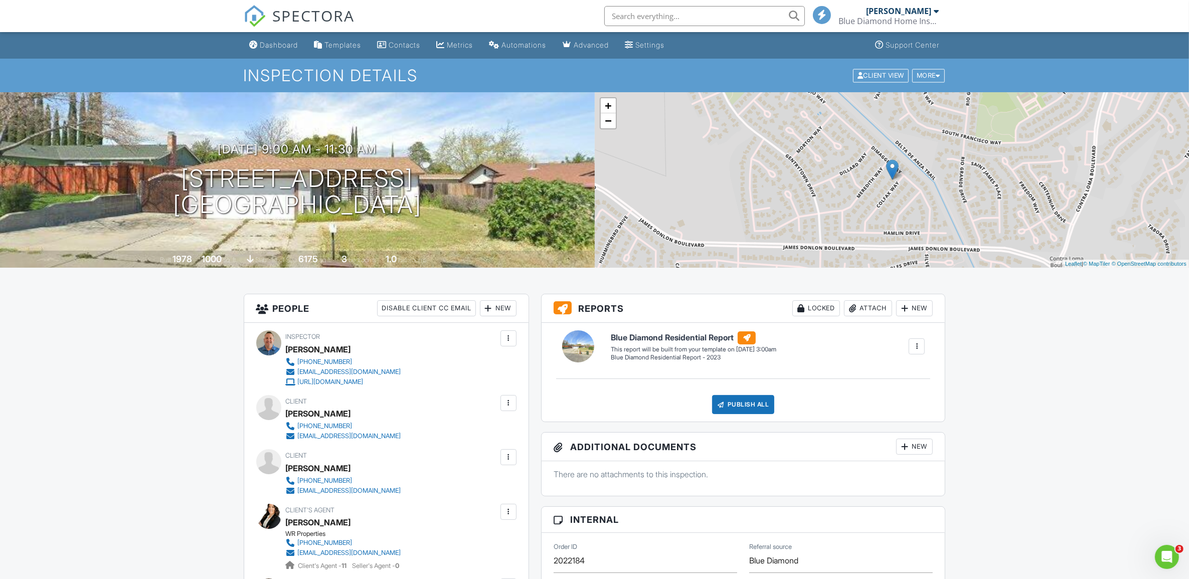
click at [894, 17] on div "Blue Diamond Home Inspection Inc." at bounding box center [889, 21] width 100 height 10
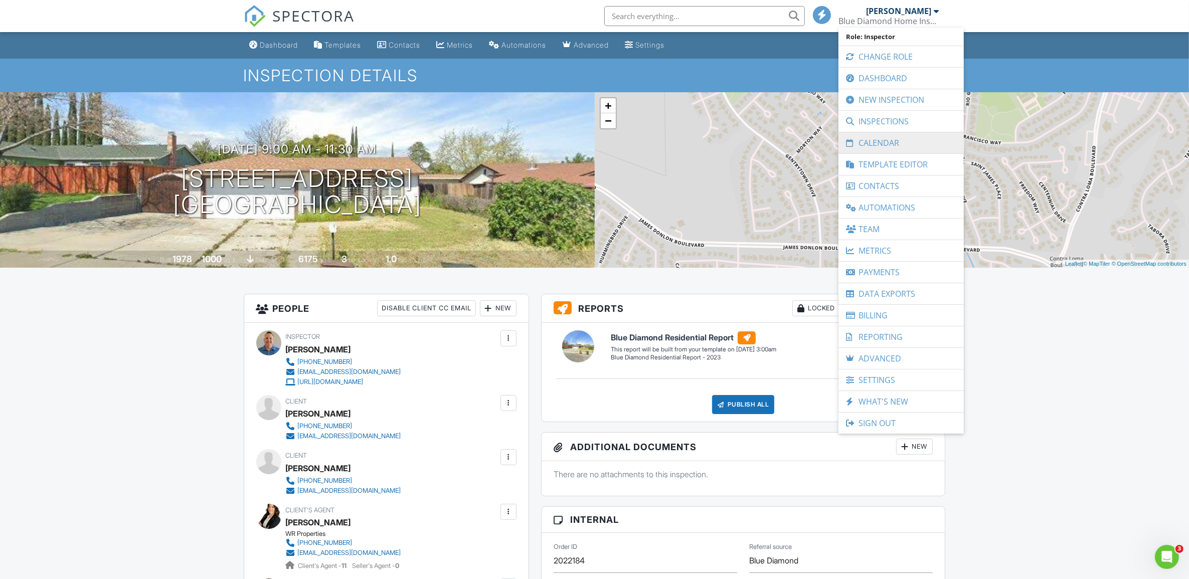
click at [865, 145] on link "Calendar" at bounding box center [900, 142] width 115 height 21
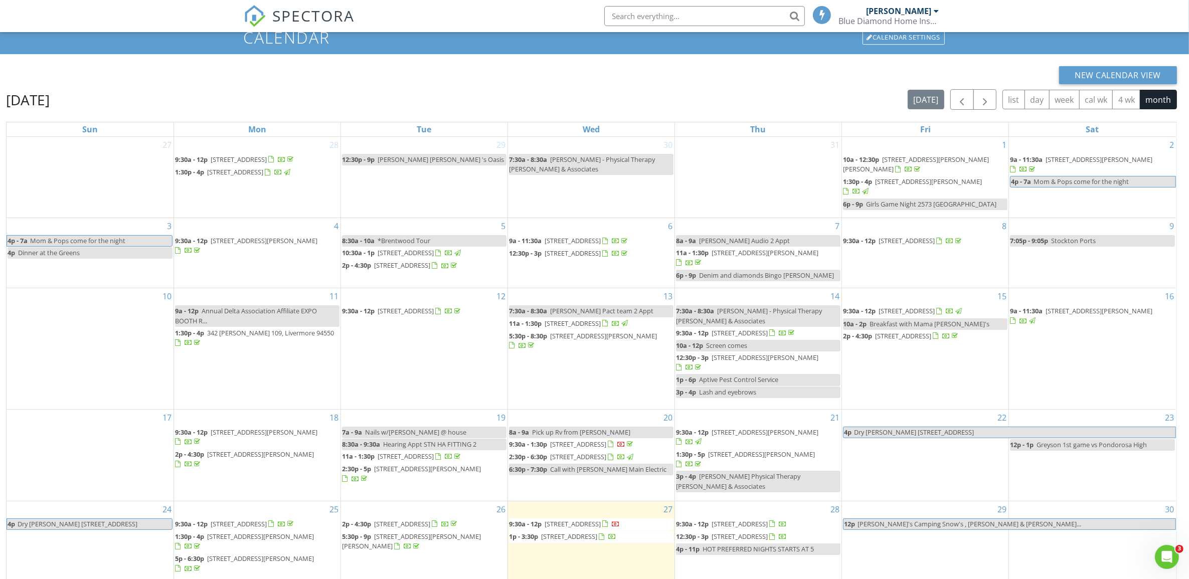
scroll to position [36, 0]
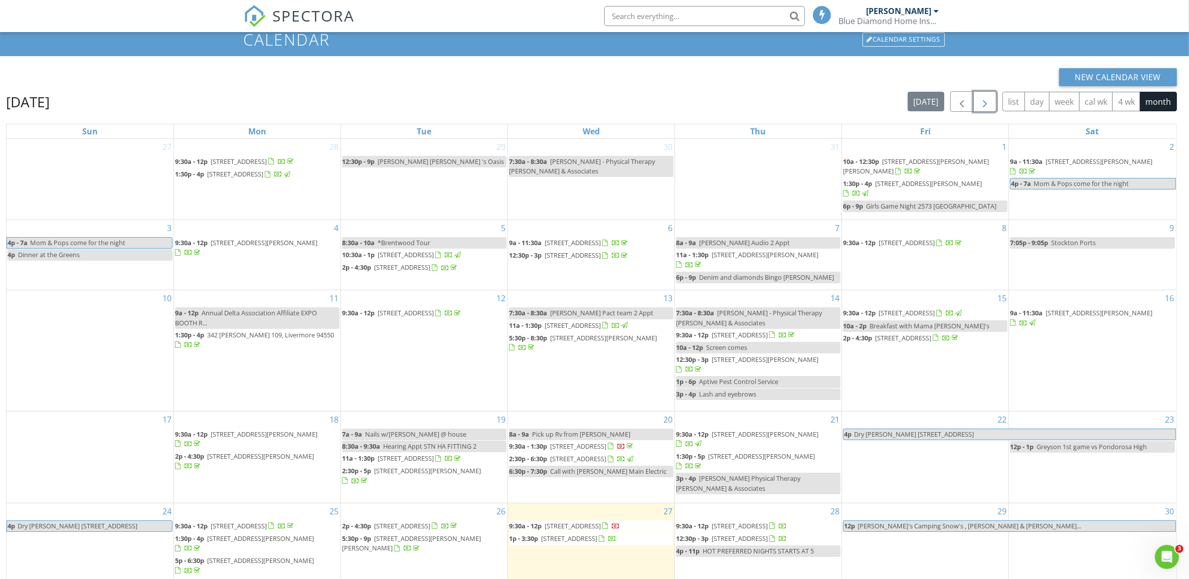
click at [979, 104] on span "button" at bounding box center [985, 102] width 12 height 12
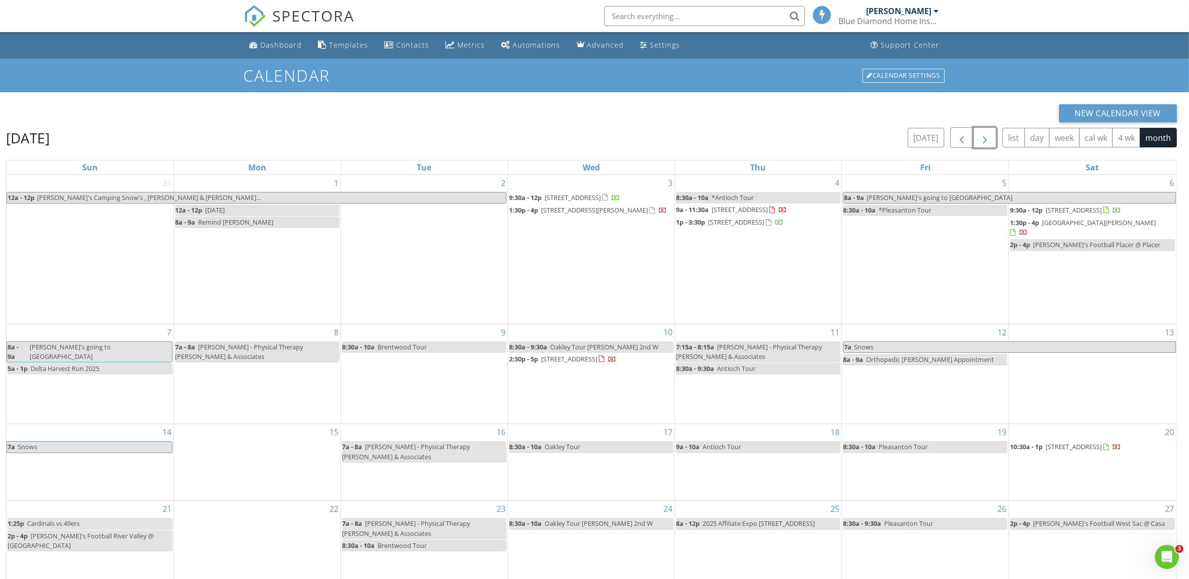
click at [986, 133] on span "button" at bounding box center [985, 138] width 12 height 12
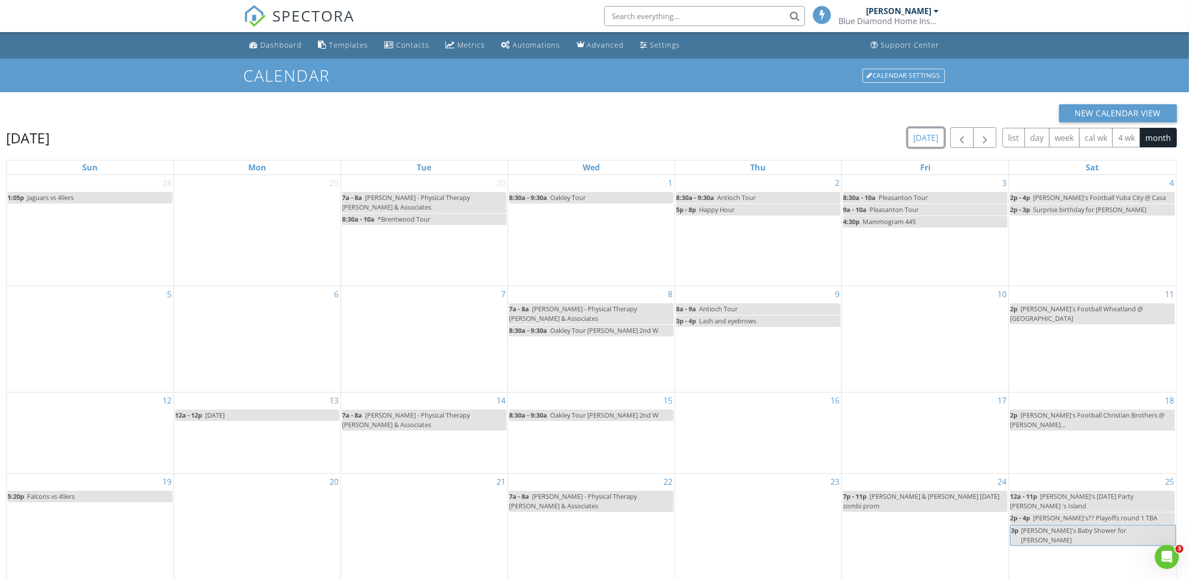
click at [931, 140] on button "today" at bounding box center [926, 138] width 37 height 20
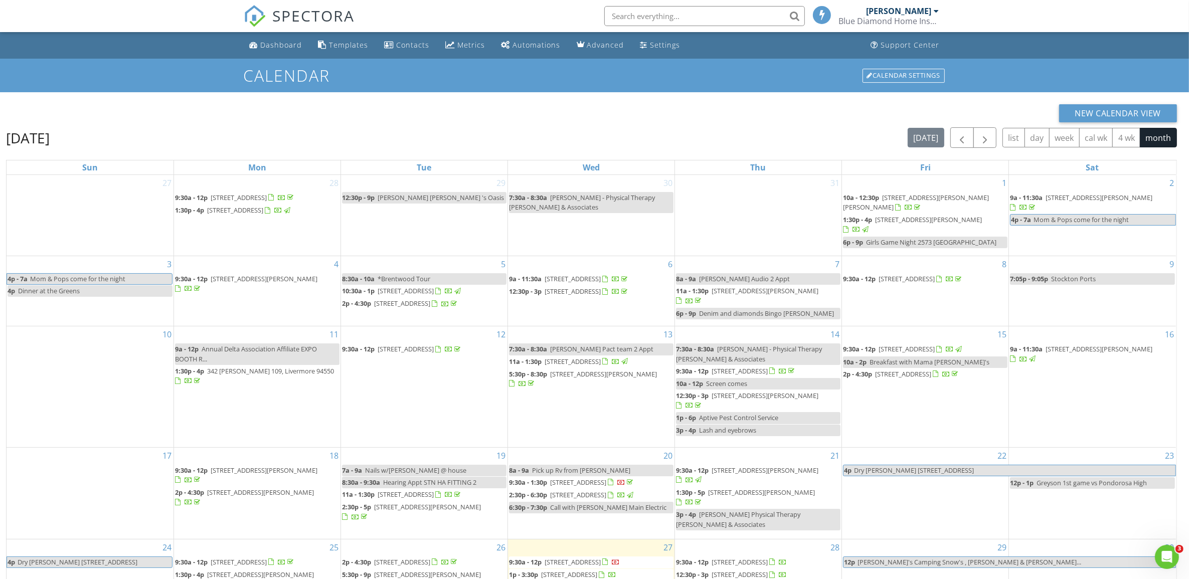
scroll to position [133, 0]
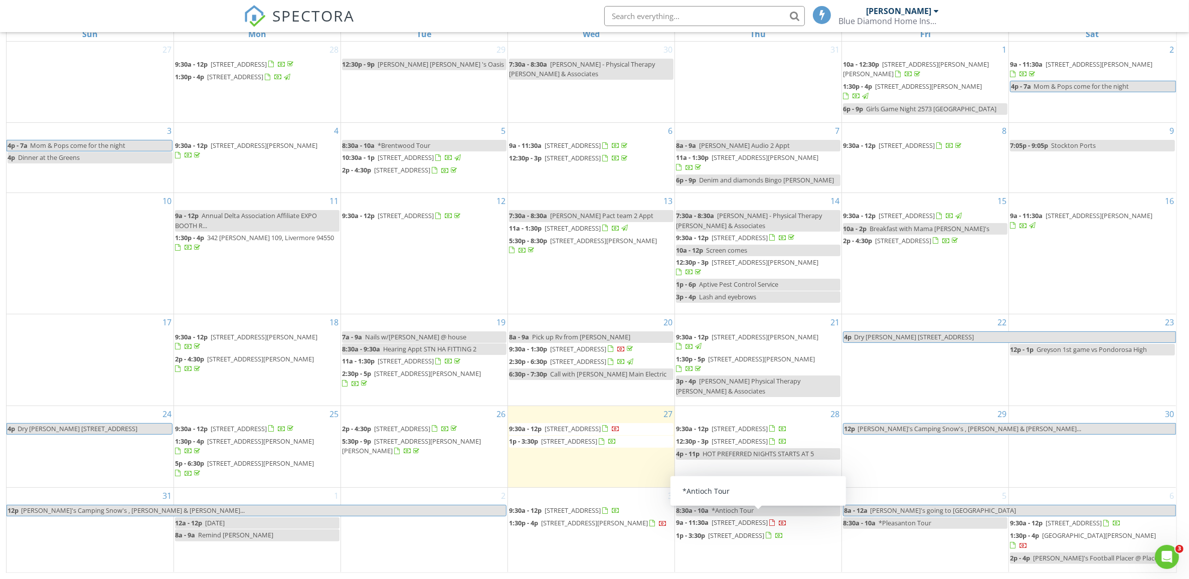
click at [823, 516] on link "8:30a - 10a *Antioch Tour" at bounding box center [758, 511] width 164 height 12
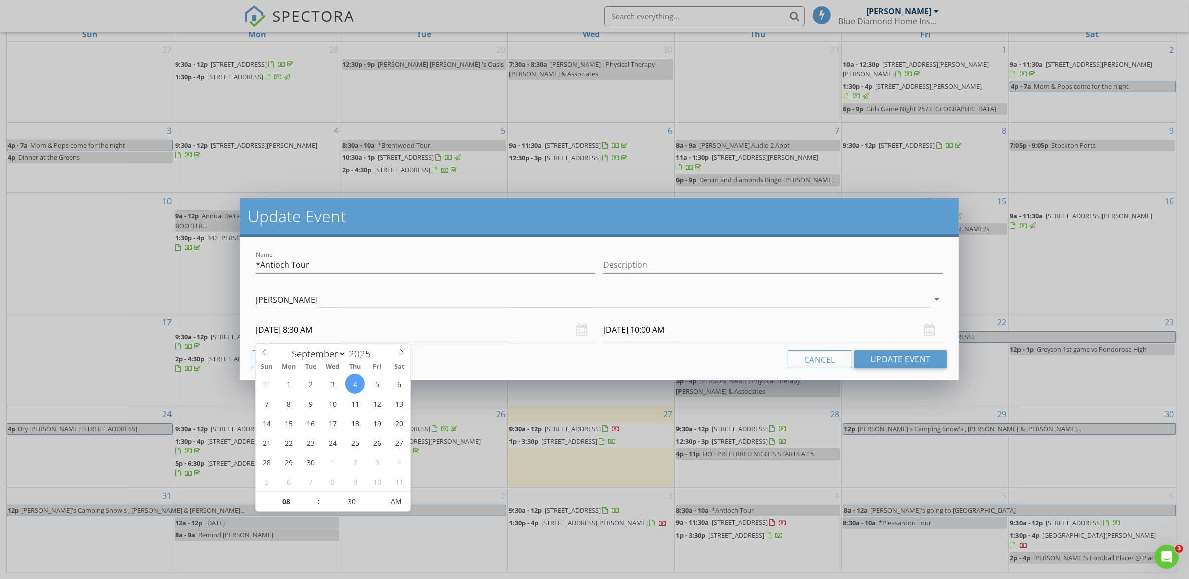
click at [351, 336] on input "09/04/2025 8:30 AM" at bounding box center [425, 330] width 339 height 25
select select "9"
drag, startPoint x: 399, startPoint y: 353, endPoint x: 393, endPoint y: 357, distance: 7.0
click at [394, 357] on span at bounding box center [401, 351] width 17 height 14
type input "10/16/2025 8:30 AM"
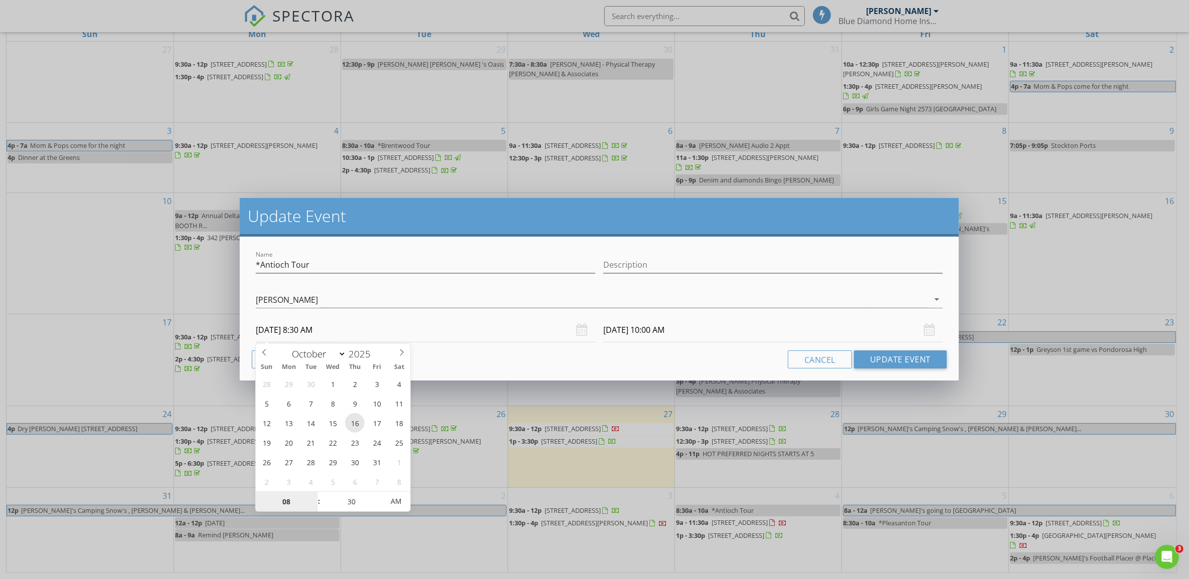
type input "10/16/2025 10:00 AM"
click at [869, 359] on button "Update Event" at bounding box center [900, 359] width 93 height 18
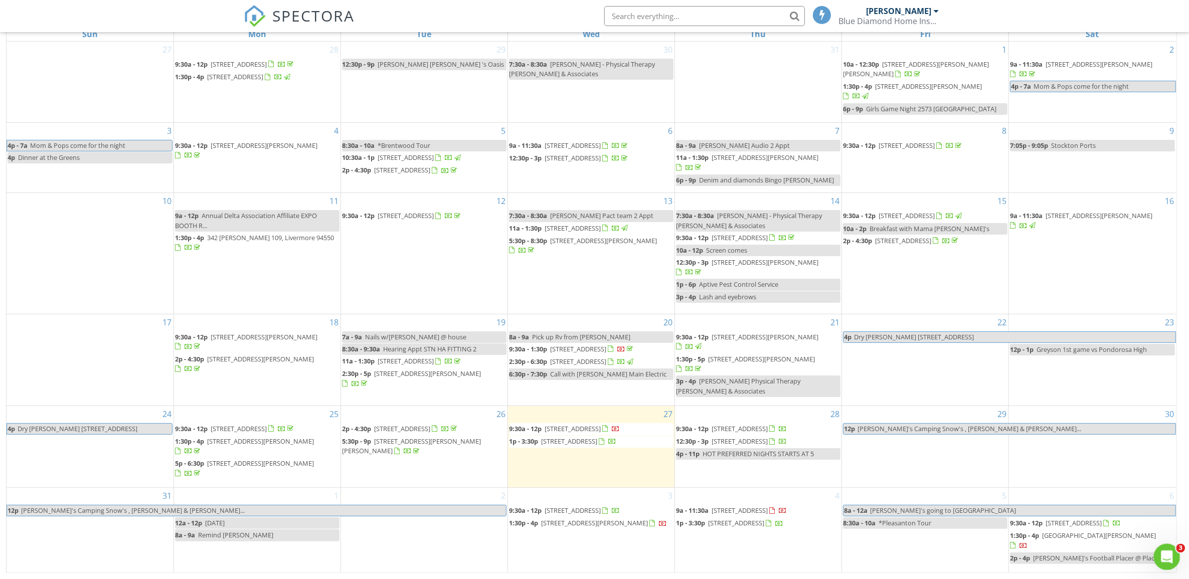
click at [1167, 554] on icon "Open Intercom Messenger" at bounding box center [1165, 556] width 17 height 17
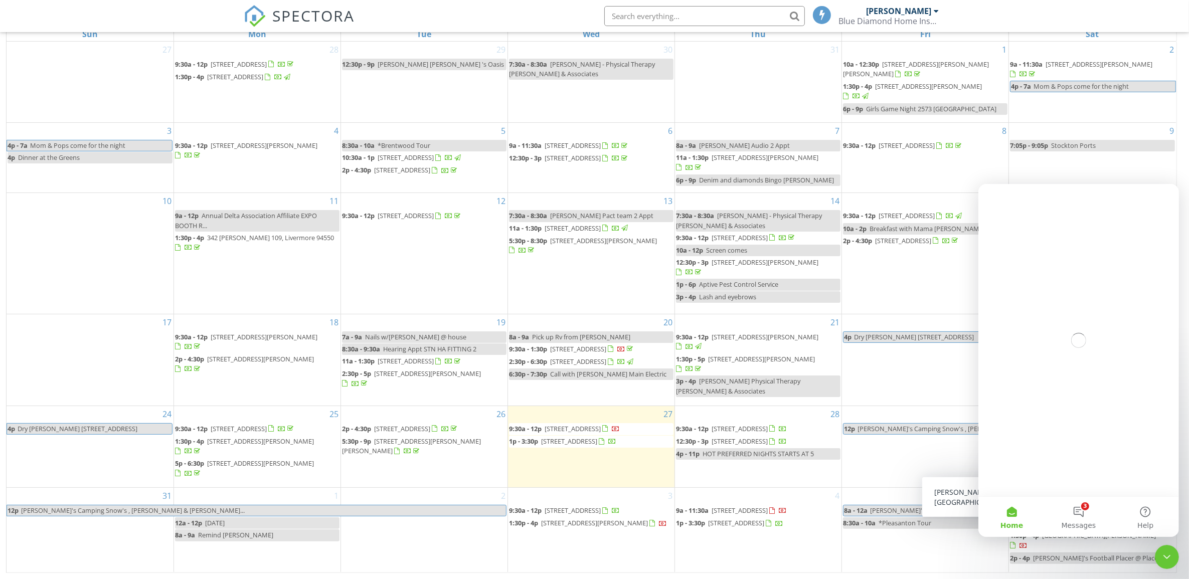
scroll to position [0, 0]
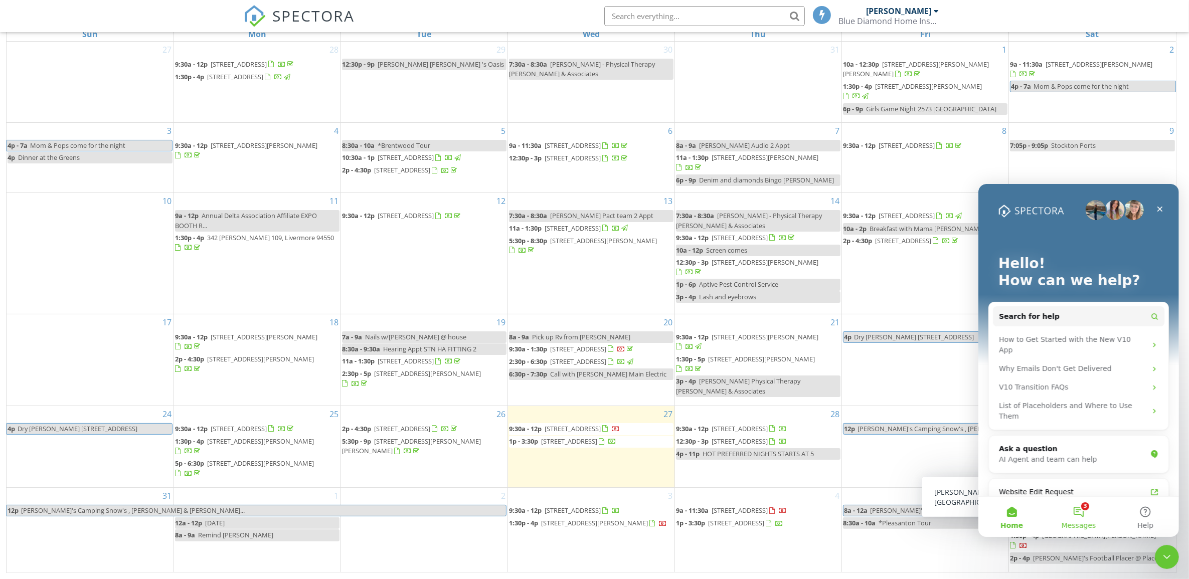
click at [1085, 510] on button "3 Messages" at bounding box center [1077, 516] width 67 height 40
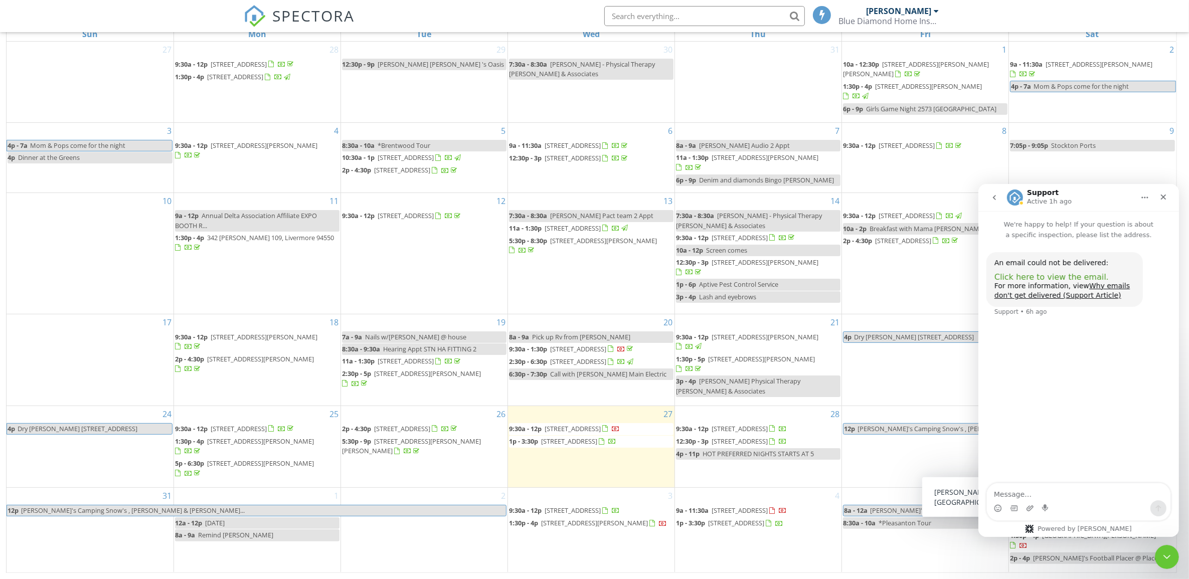
click at [1045, 272] on span "Click here to view the email." at bounding box center [1051, 277] width 114 height 10
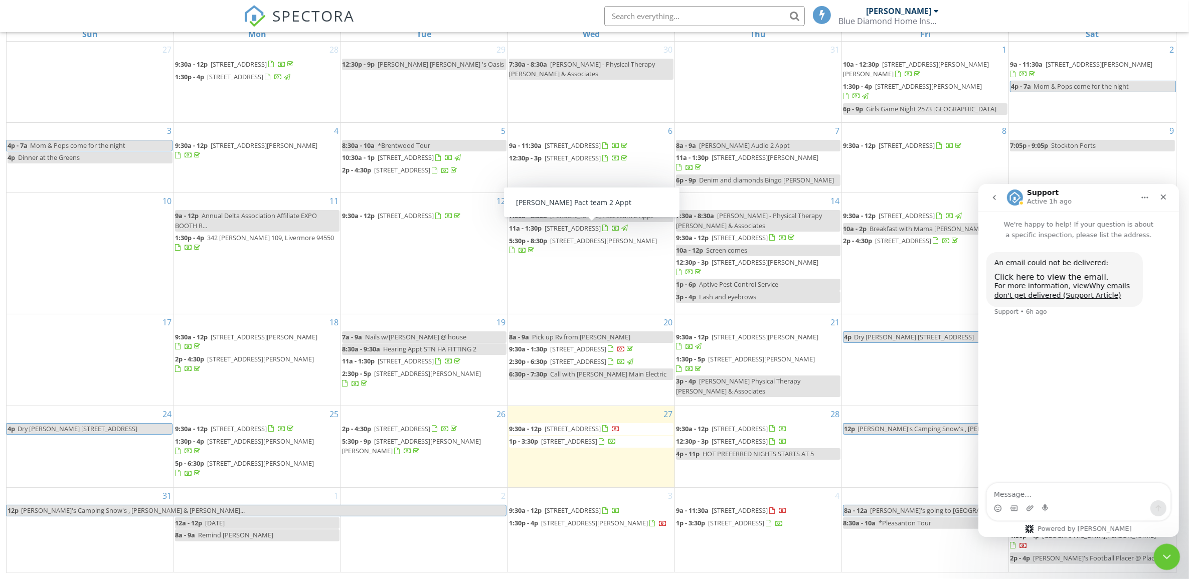
click at [1170, 558] on icon "Close Intercom Messenger" at bounding box center [1165, 556] width 12 height 12
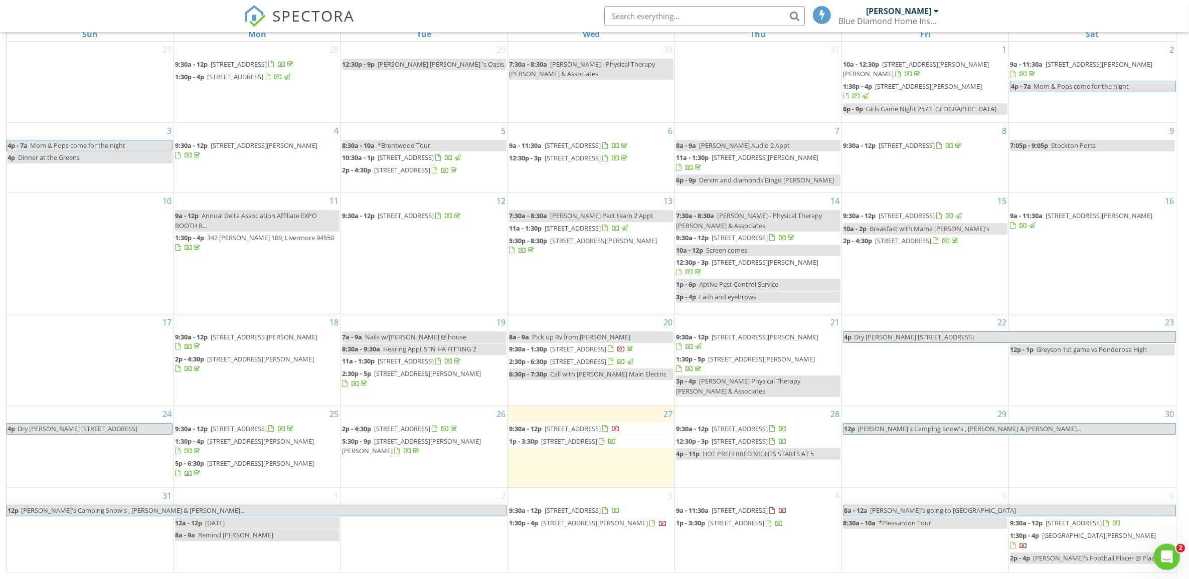
click at [1167, 558] on icon "Open Intercom Messenger" at bounding box center [1165, 556] width 17 height 17
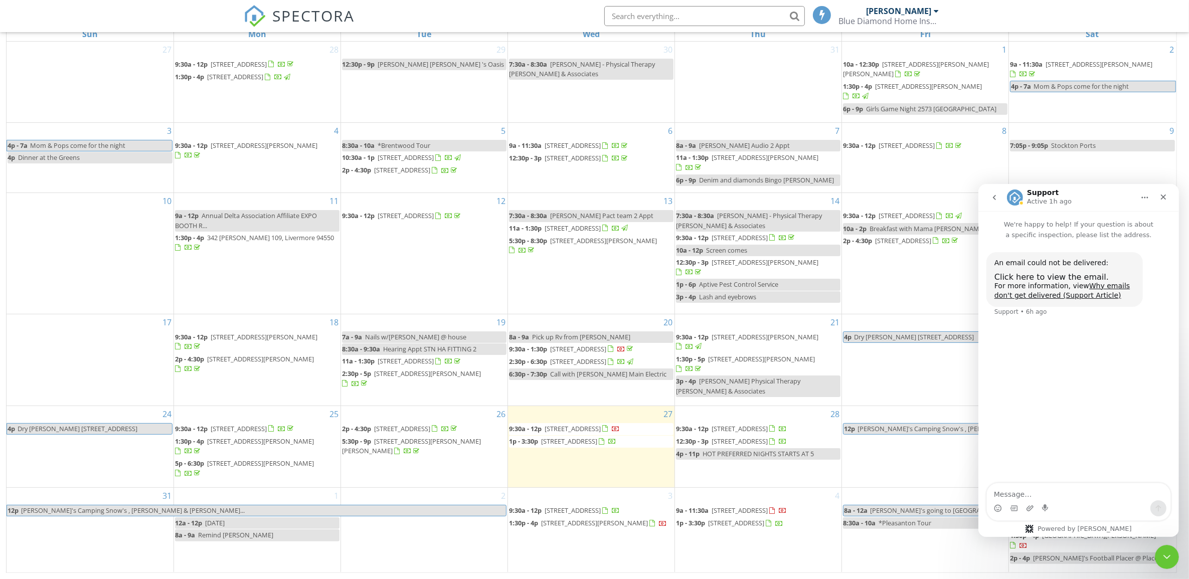
click at [991, 196] on icon "go back" at bounding box center [994, 197] width 8 height 8
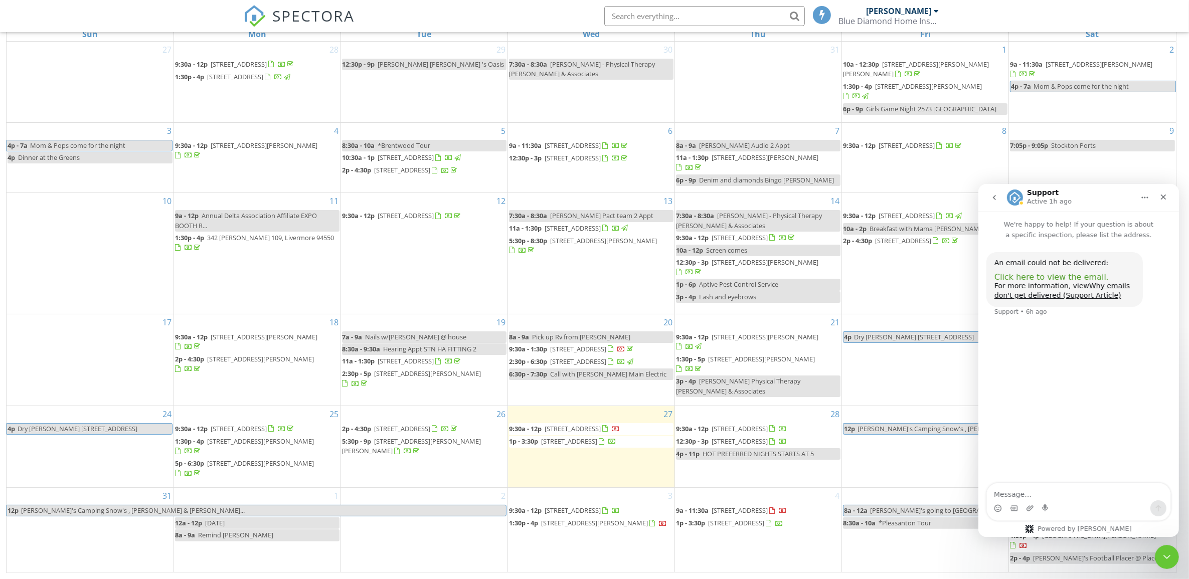
click at [1063, 279] on span "Click here to view the email." at bounding box center [1051, 277] width 114 height 10
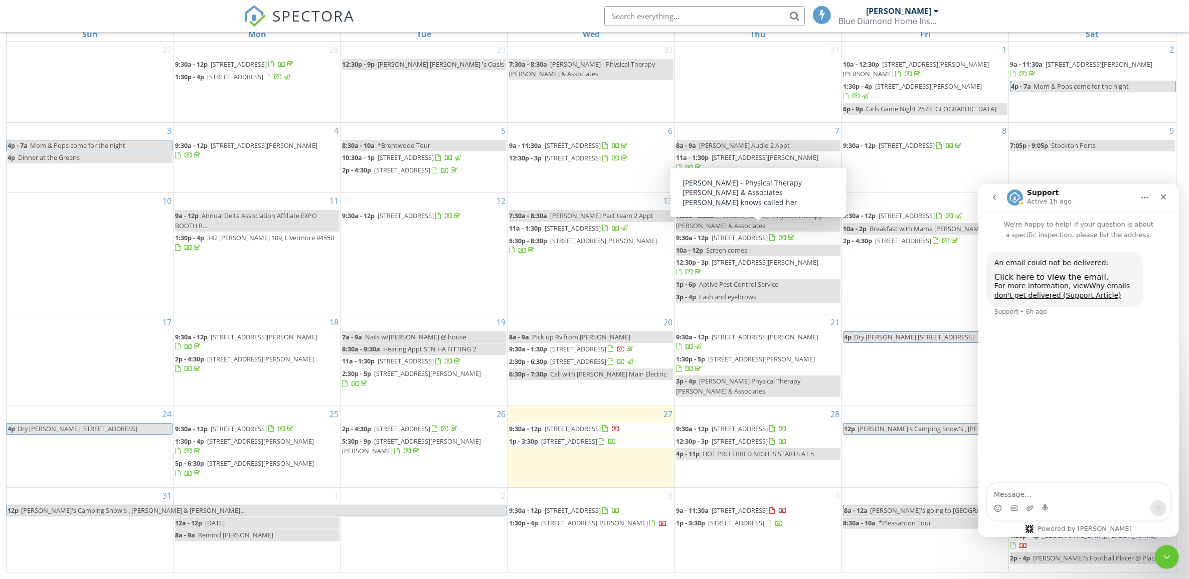
click at [991, 197] on icon "go back" at bounding box center [994, 197] width 8 height 8
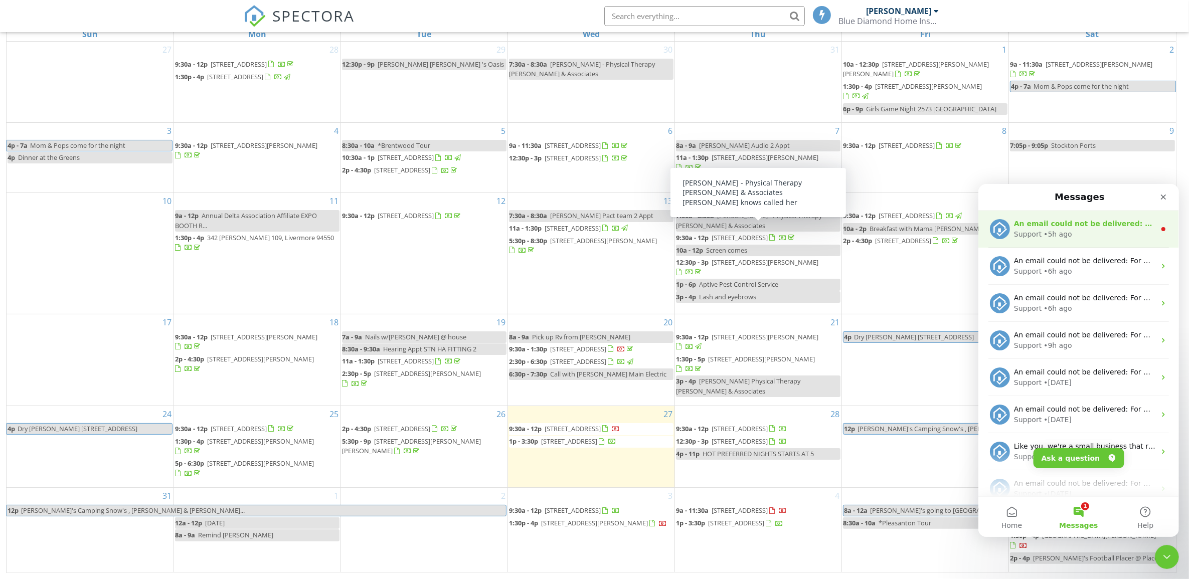
click at [1031, 232] on div "Support" at bounding box center [1027, 234] width 28 height 11
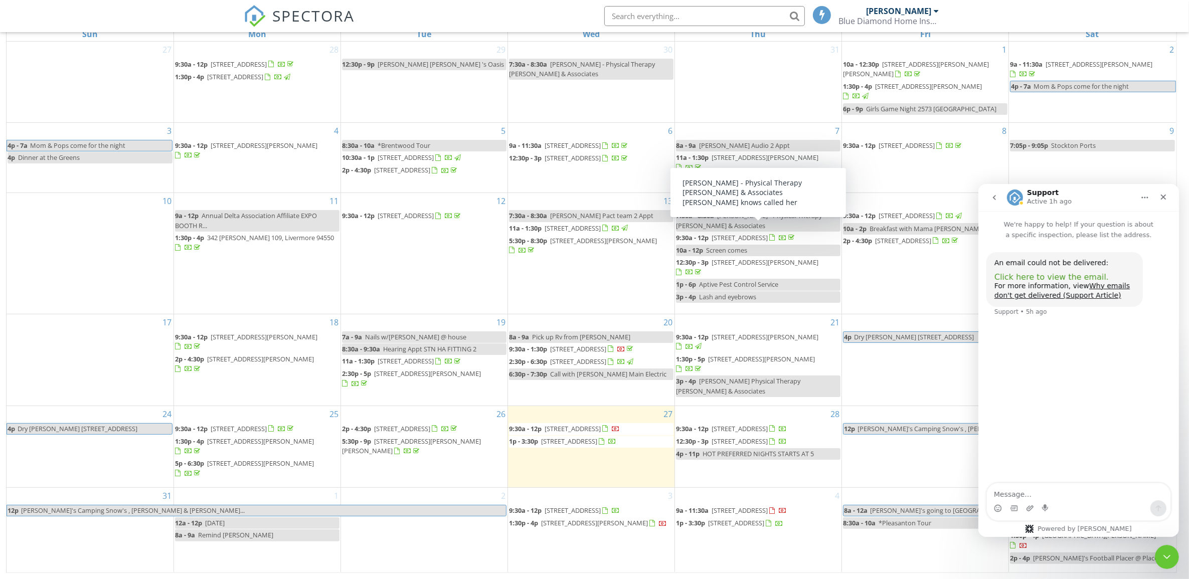
click at [1055, 276] on span "Click here to view the email." at bounding box center [1051, 277] width 114 height 10
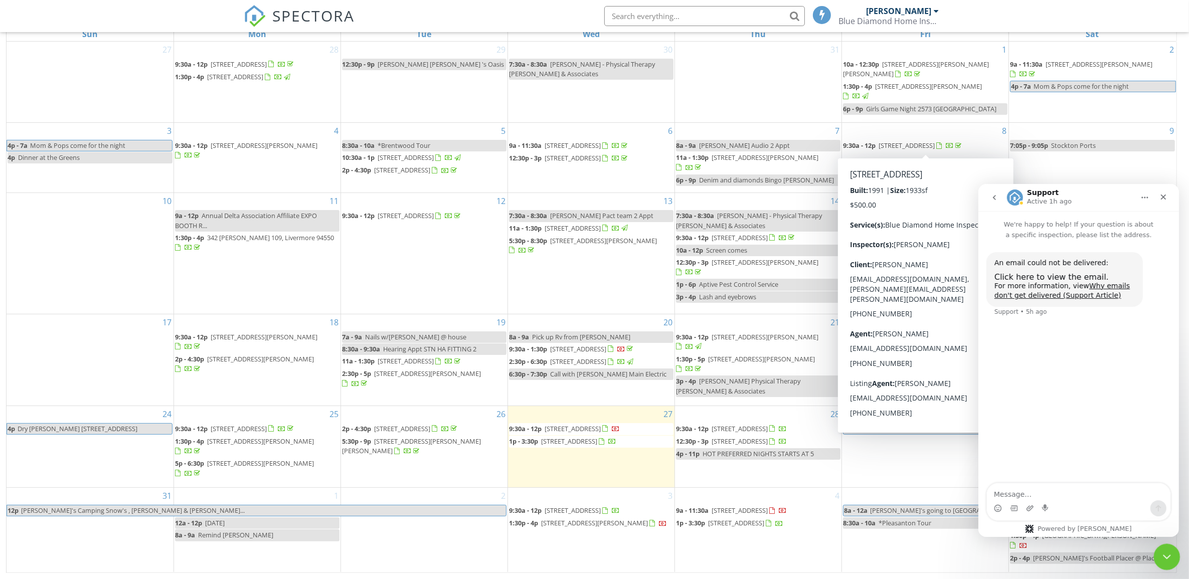
click at [1159, 555] on icon "Close Intercom Messenger" at bounding box center [1165, 556] width 12 height 12
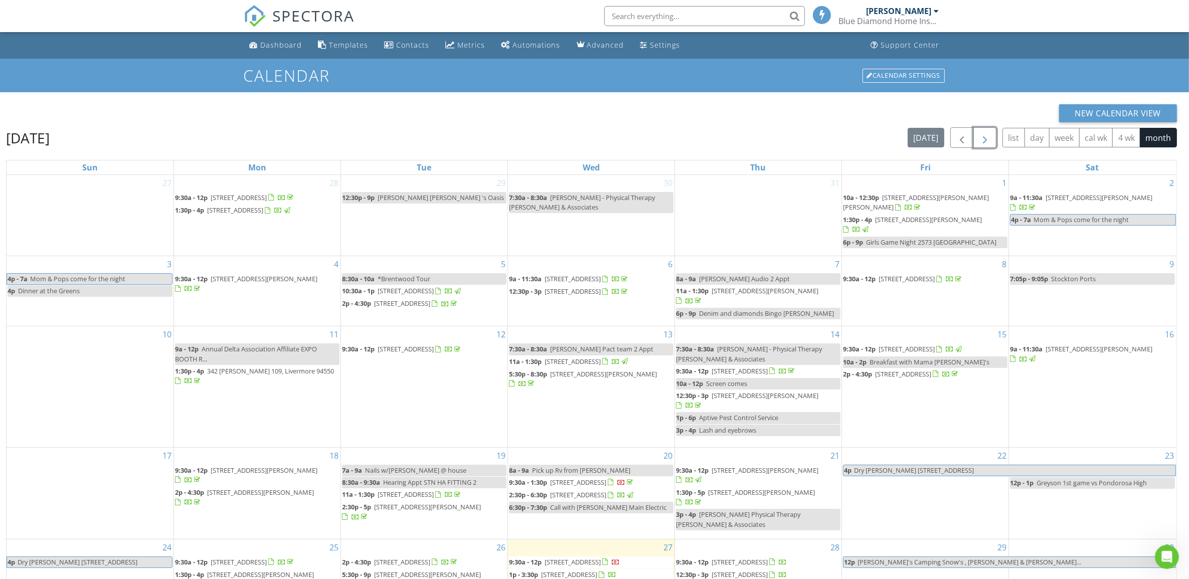
click at [986, 136] on span "button" at bounding box center [985, 138] width 12 height 12
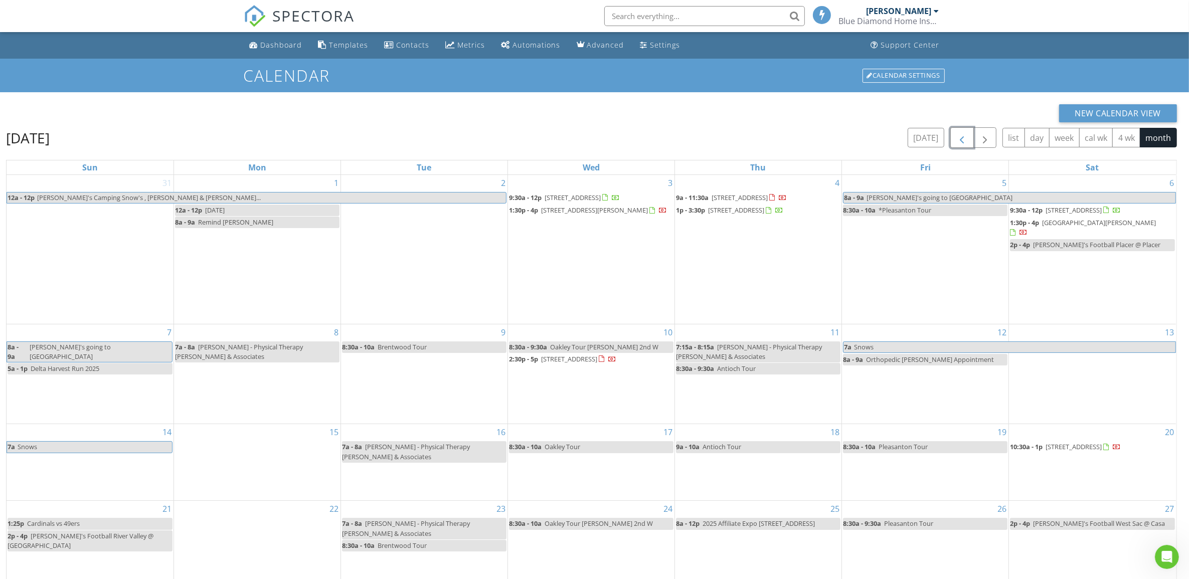
click at [958, 139] on span "button" at bounding box center [962, 138] width 12 height 12
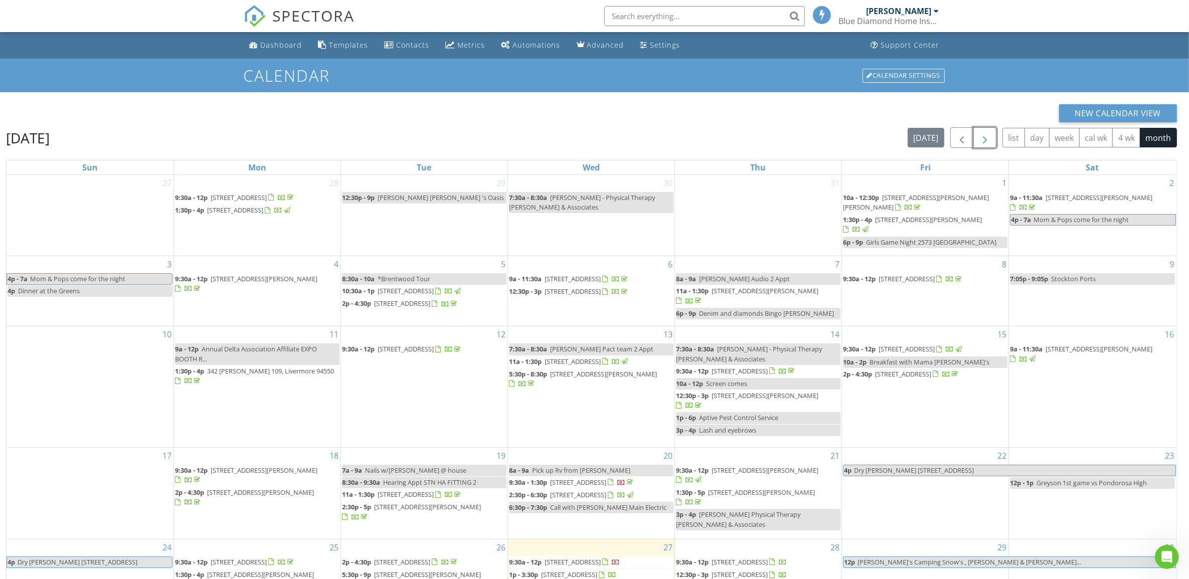
click at [984, 141] on span "button" at bounding box center [985, 138] width 12 height 12
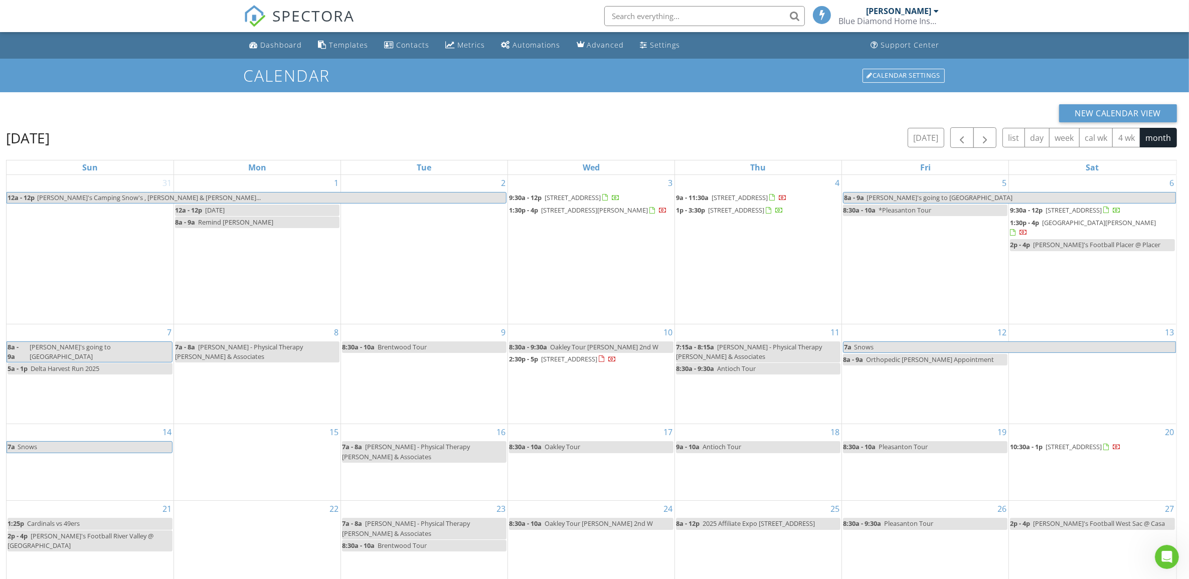
click at [916, 16] on div "Blue Diamond Home Inspection Inc." at bounding box center [889, 21] width 100 height 10
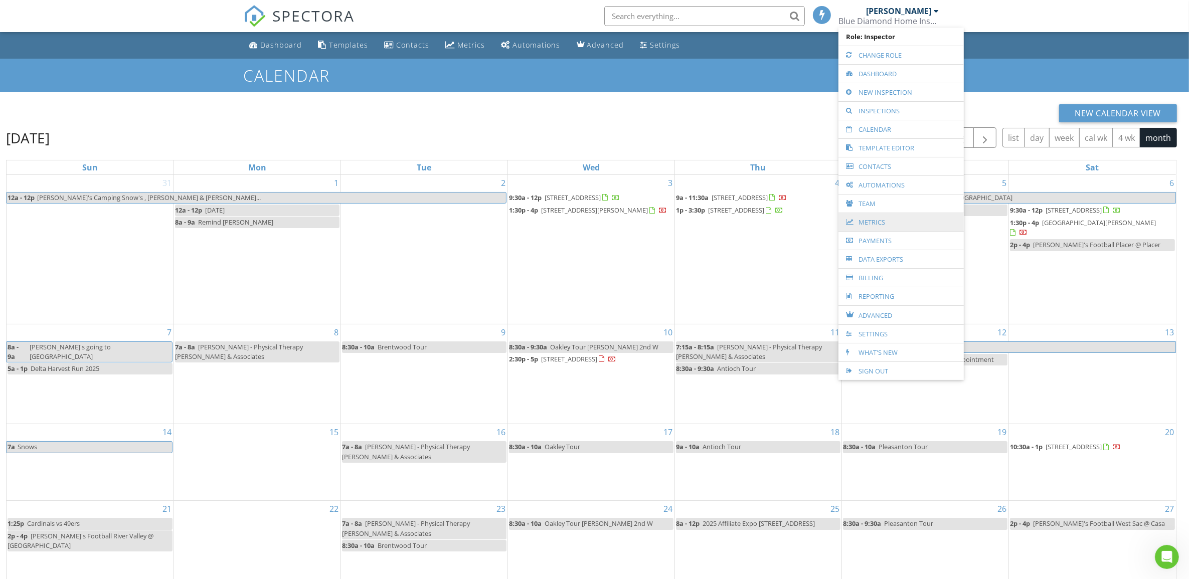
click at [871, 222] on link "Metrics" at bounding box center [900, 222] width 115 height 18
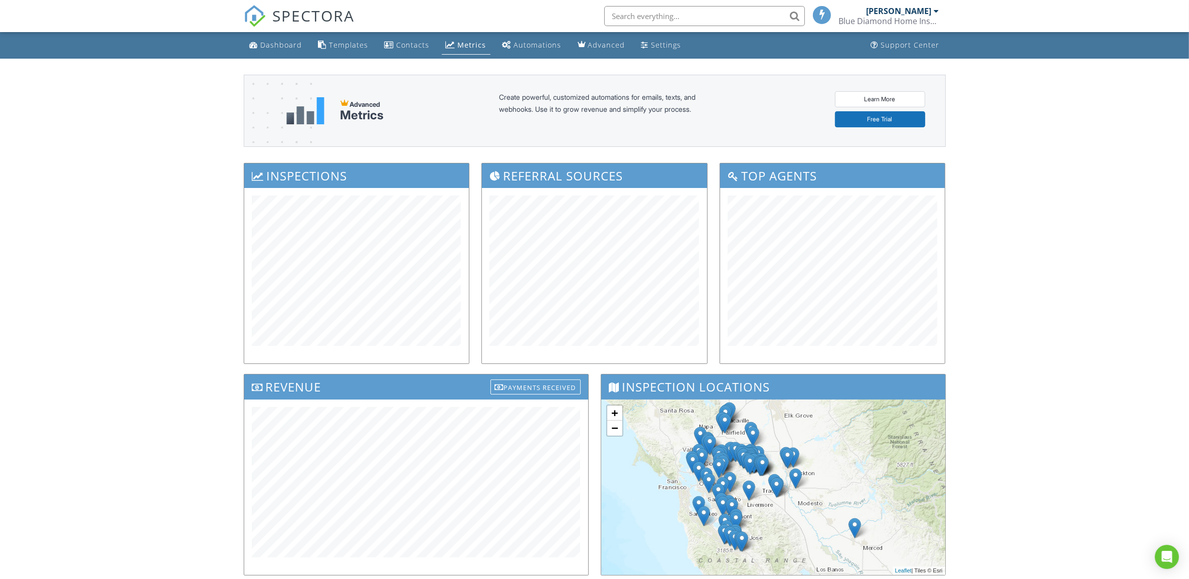
click at [916, 18] on div "Blue Diamond Home Inspection Inc." at bounding box center [889, 21] width 100 height 10
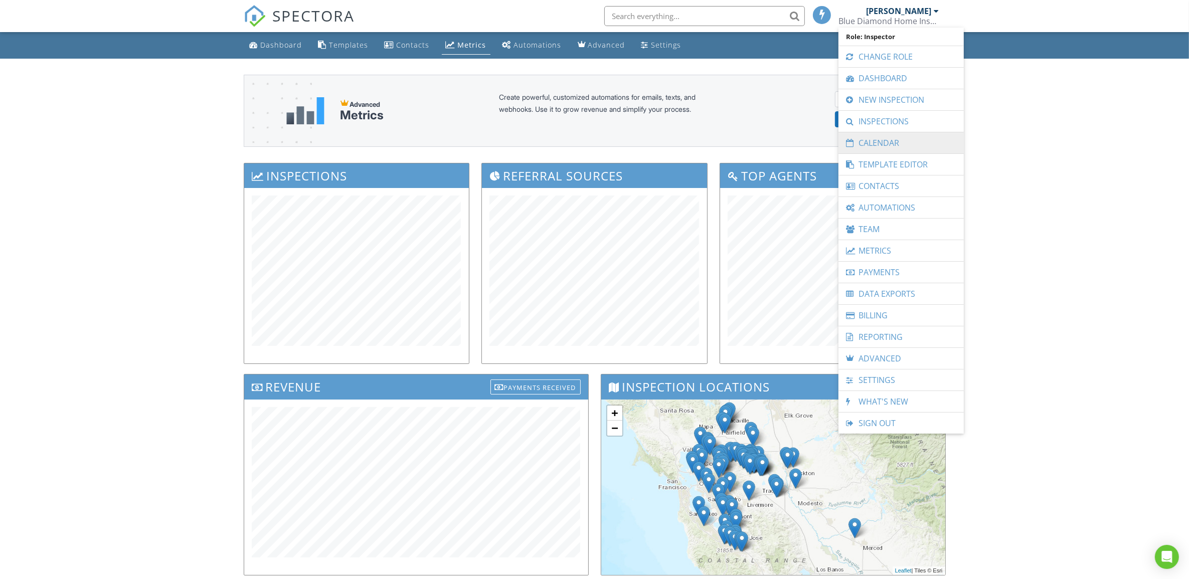
click at [869, 139] on link "Calendar" at bounding box center [900, 142] width 115 height 21
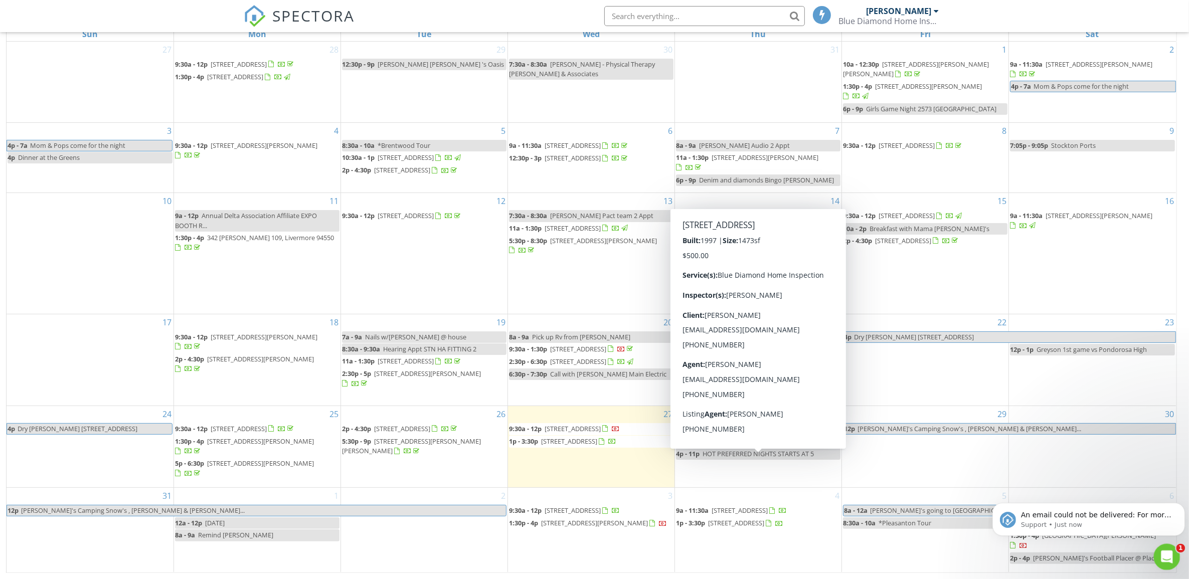
click at [1162, 551] on icon "Open Intercom Messenger" at bounding box center [1165, 556] width 17 height 17
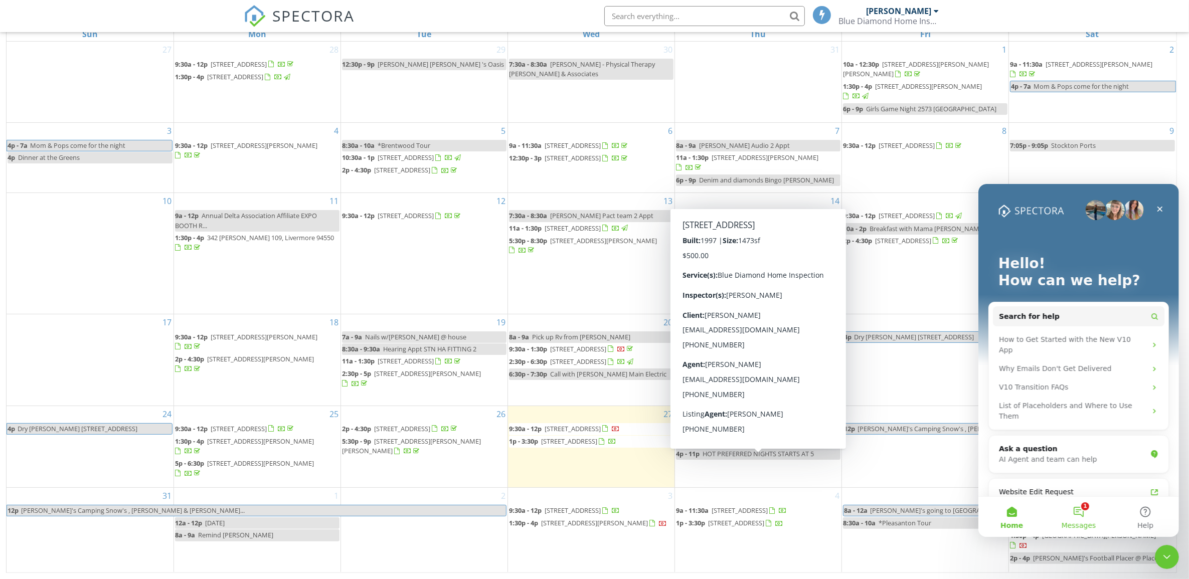
click at [1082, 512] on button "1 Messages" at bounding box center [1077, 516] width 67 height 40
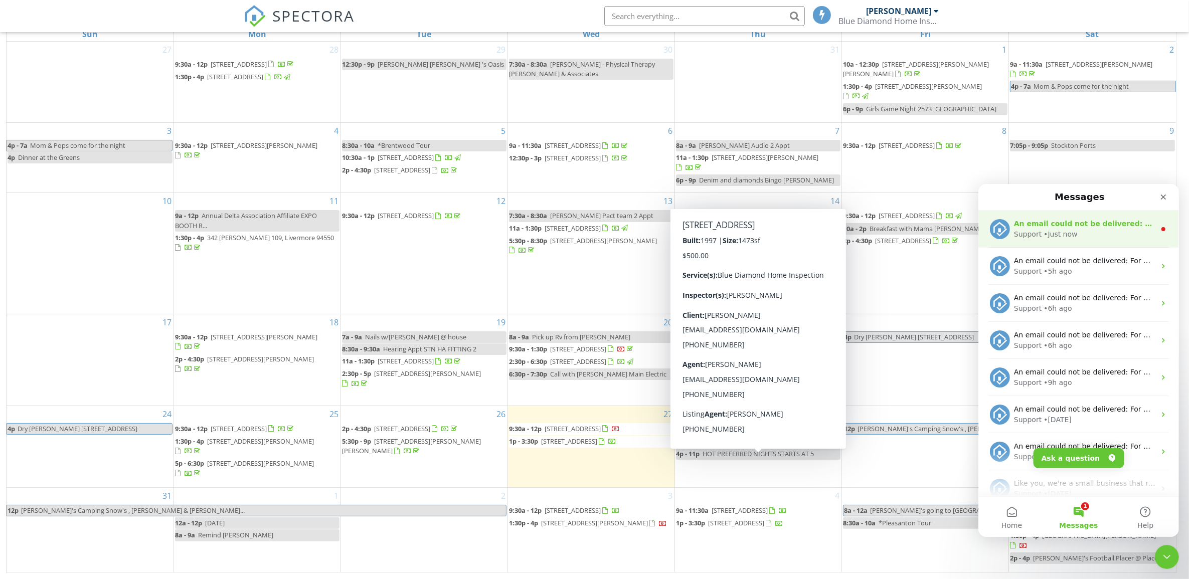
click at [1036, 230] on div "Support" at bounding box center [1027, 234] width 28 height 11
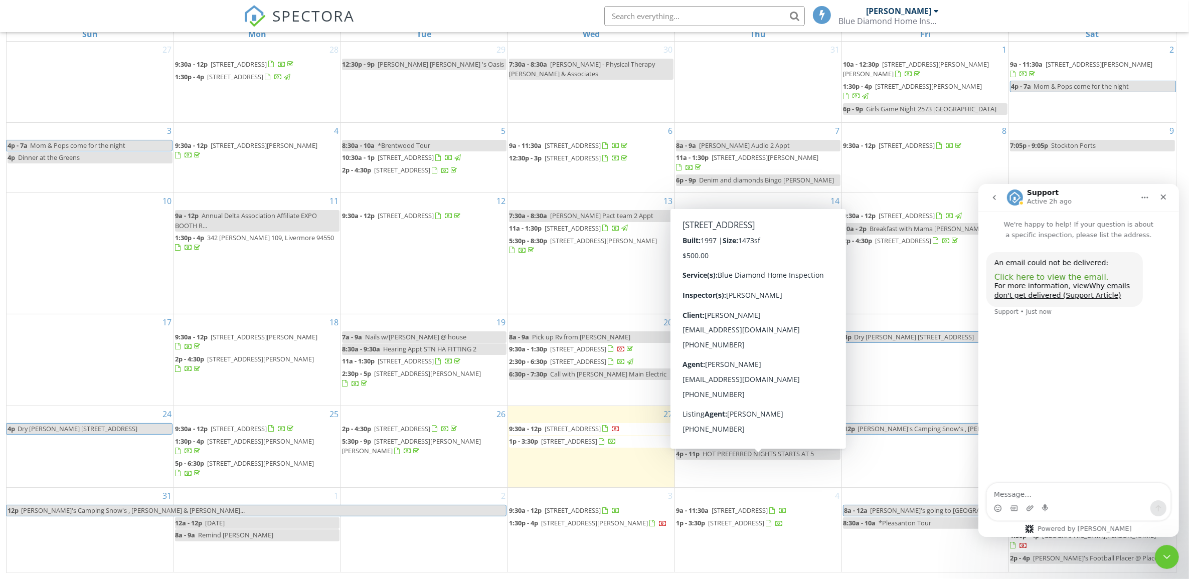
click at [1031, 279] on span "Click here to view the email." at bounding box center [1051, 277] width 114 height 10
